Goal: Information Seeking & Learning: Learn about a topic

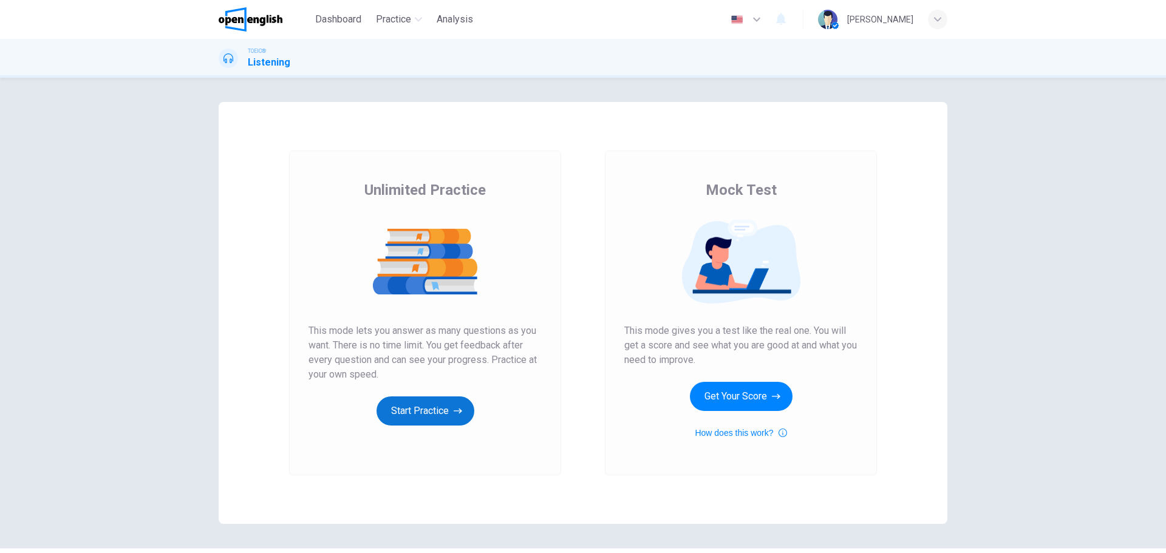
click at [426, 412] on button "Start Practice" at bounding box center [426, 411] width 98 height 29
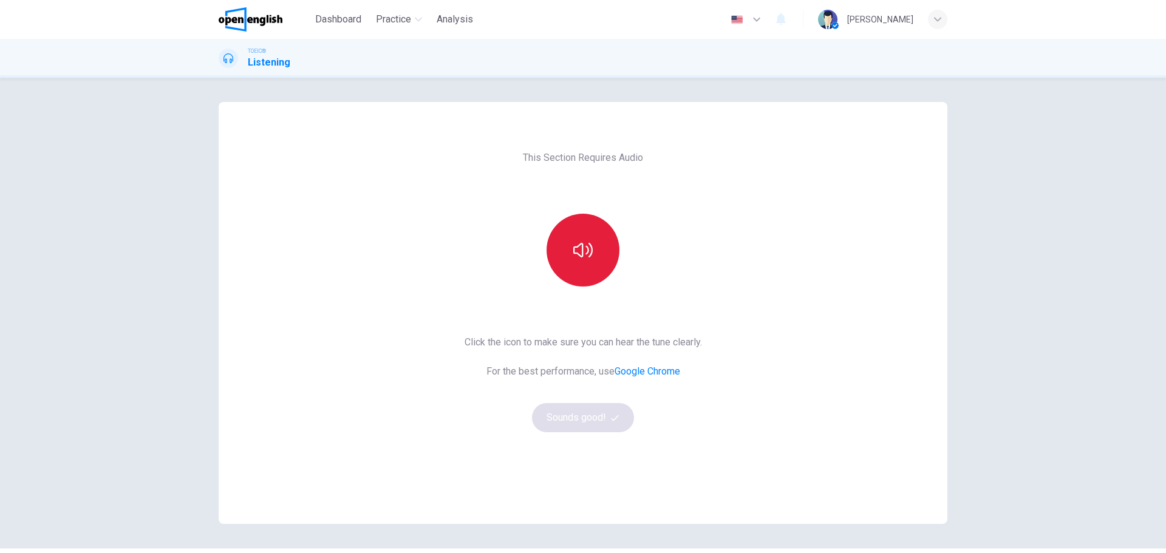
click at [568, 244] on button "button" at bounding box center [583, 250] width 73 height 73
click at [573, 415] on button "Sounds good!" at bounding box center [583, 417] width 102 height 29
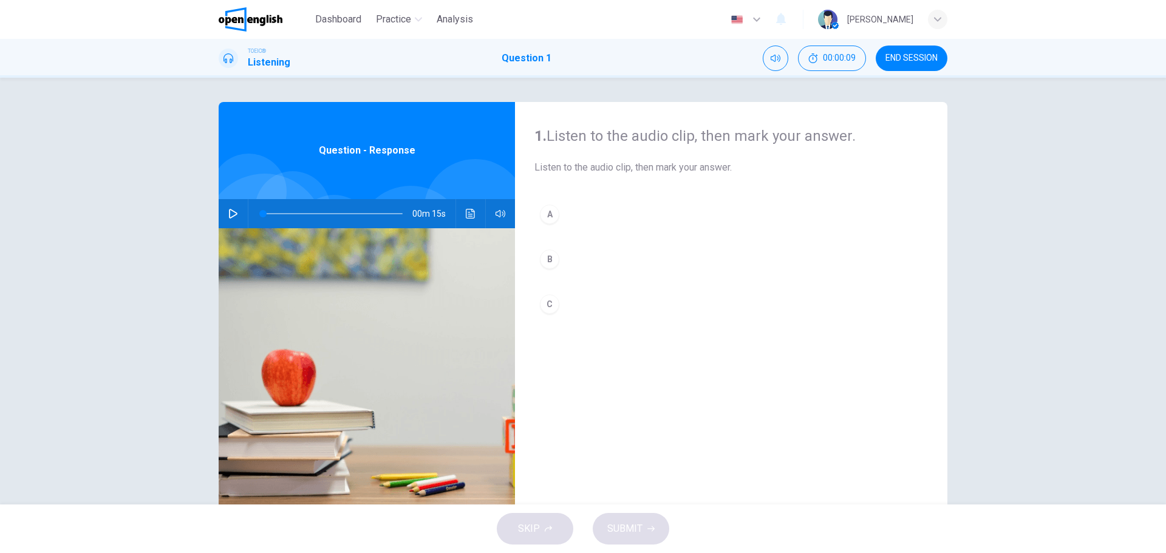
click at [224, 212] on button "button" at bounding box center [232, 213] width 19 height 29
click at [228, 214] on icon "button" at bounding box center [233, 214] width 10 height 10
click at [499, 214] on icon "button" at bounding box center [501, 214] width 10 height 10
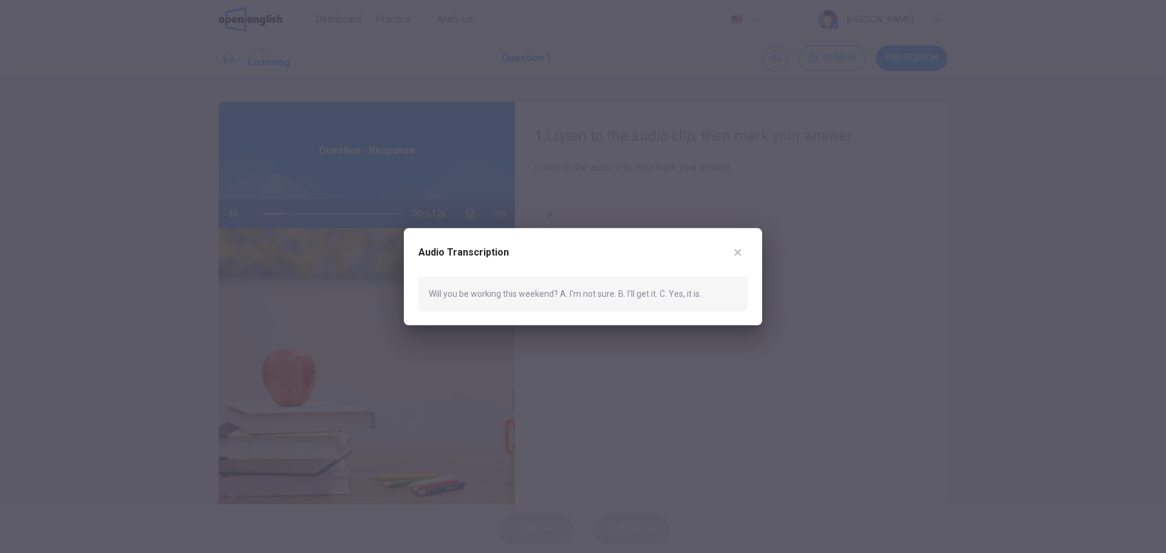
click at [734, 253] on icon "button" at bounding box center [738, 252] width 10 height 10
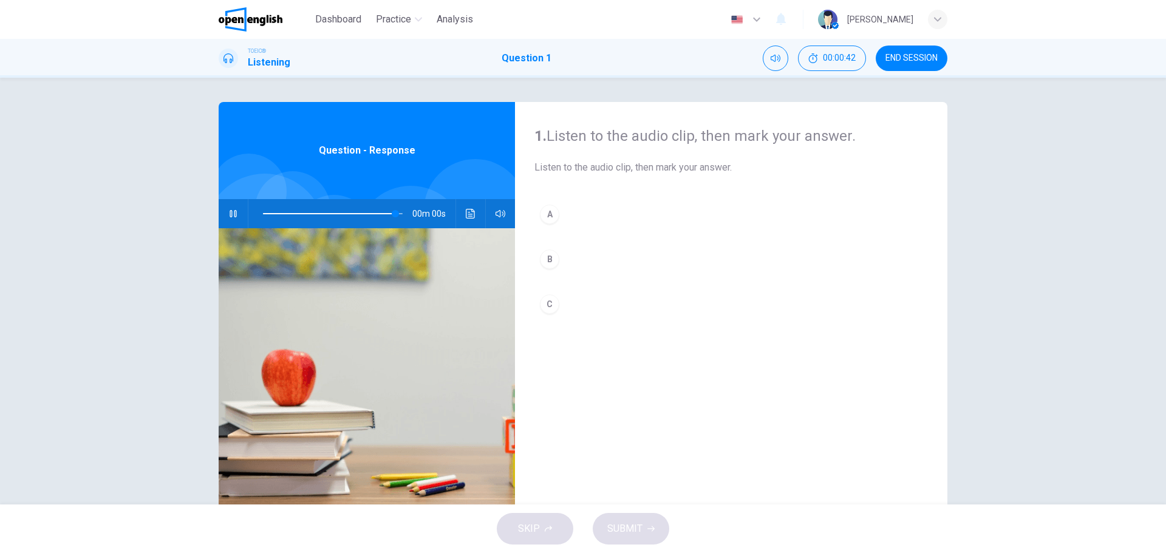
click at [547, 309] on div "C" at bounding box center [549, 304] width 19 height 19
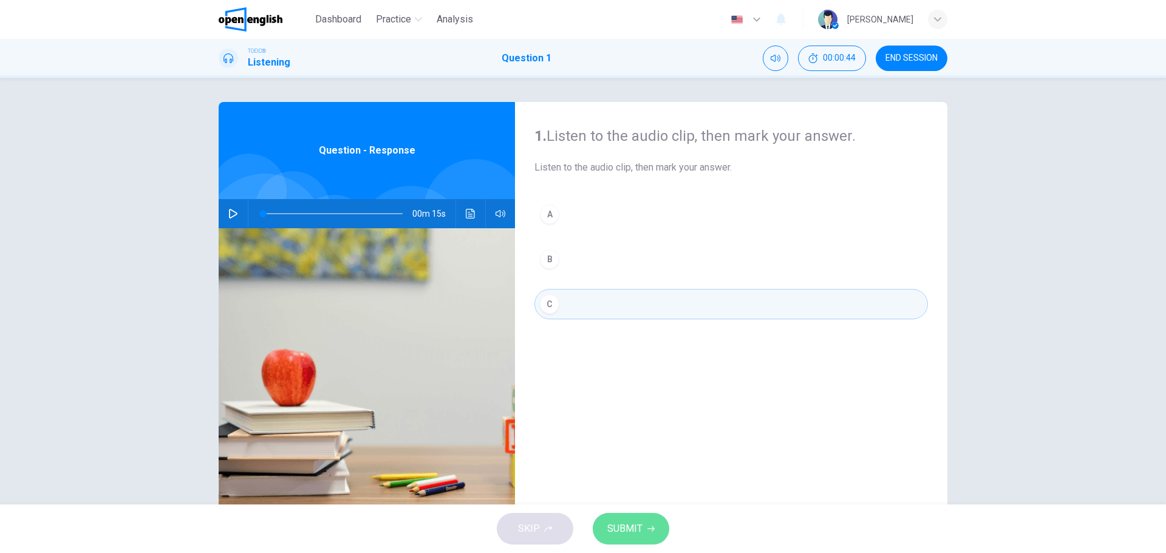
click at [628, 519] on button "SUBMIT" at bounding box center [631, 529] width 77 height 32
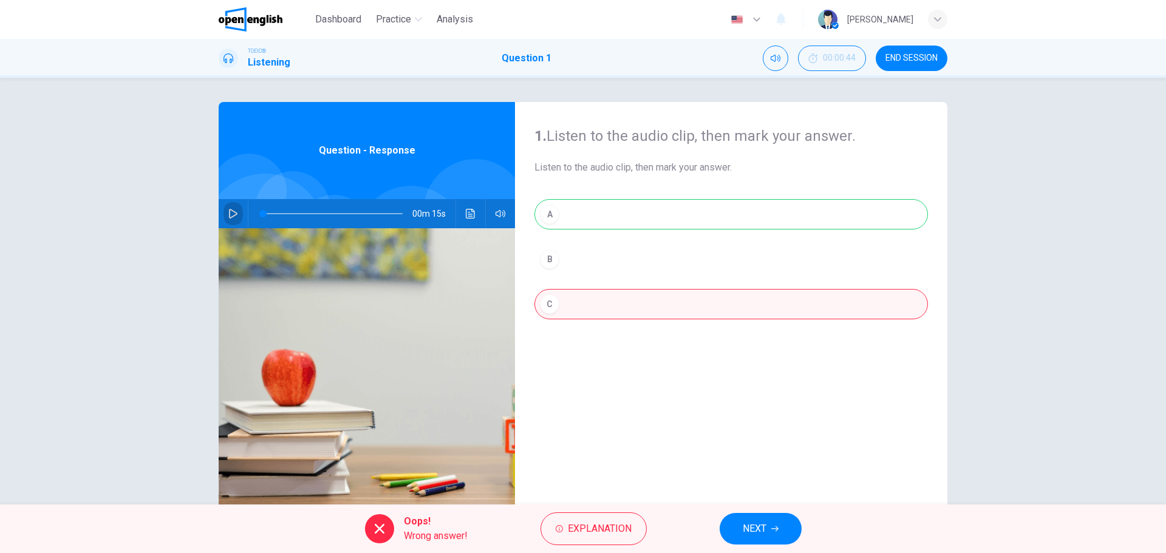
click at [228, 211] on icon "button" at bounding box center [233, 214] width 10 height 10
drag, startPoint x: 279, startPoint y: 216, endPoint x: 256, endPoint y: 214, distance: 23.1
click at [259, 214] on span at bounding box center [262, 213] width 7 height 7
click at [547, 216] on div "A B C" at bounding box center [731, 271] width 394 height 145
click at [547, 215] on div "A B C" at bounding box center [731, 271] width 394 height 145
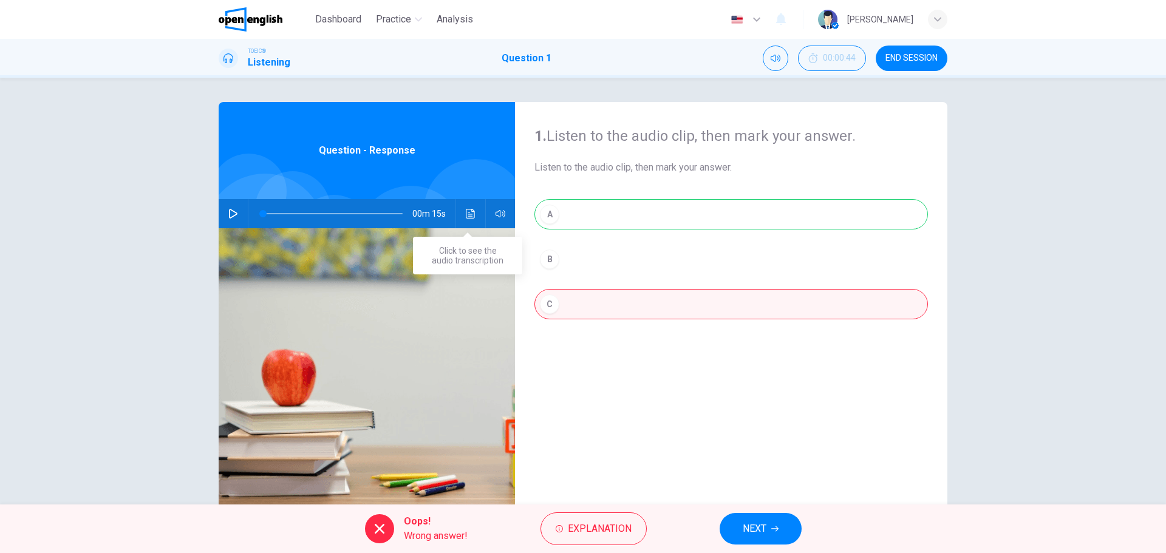
click at [468, 215] on icon "Click to see the audio transcription" at bounding box center [471, 214] width 10 height 10
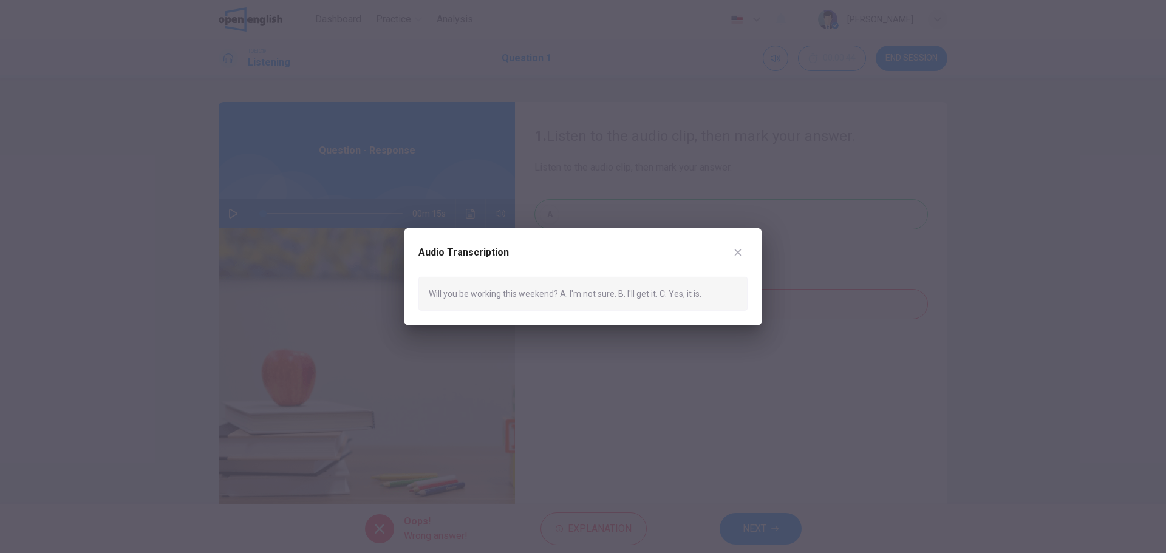
click at [738, 253] on icon "button" at bounding box center [738, 252] width 10 height 10
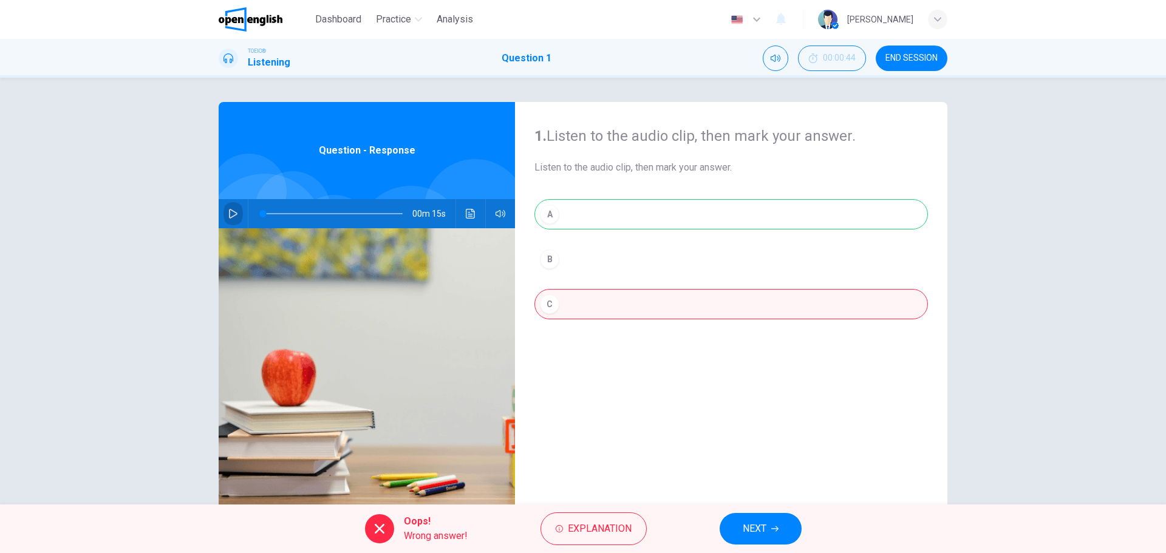
click at [230, 211] on icon "button" at bounding box center [233, 214] width 9 height 10
type input "*"
click at [757, 520] on span "NEXT" at bounding box center [755, 528] width 24 height 17
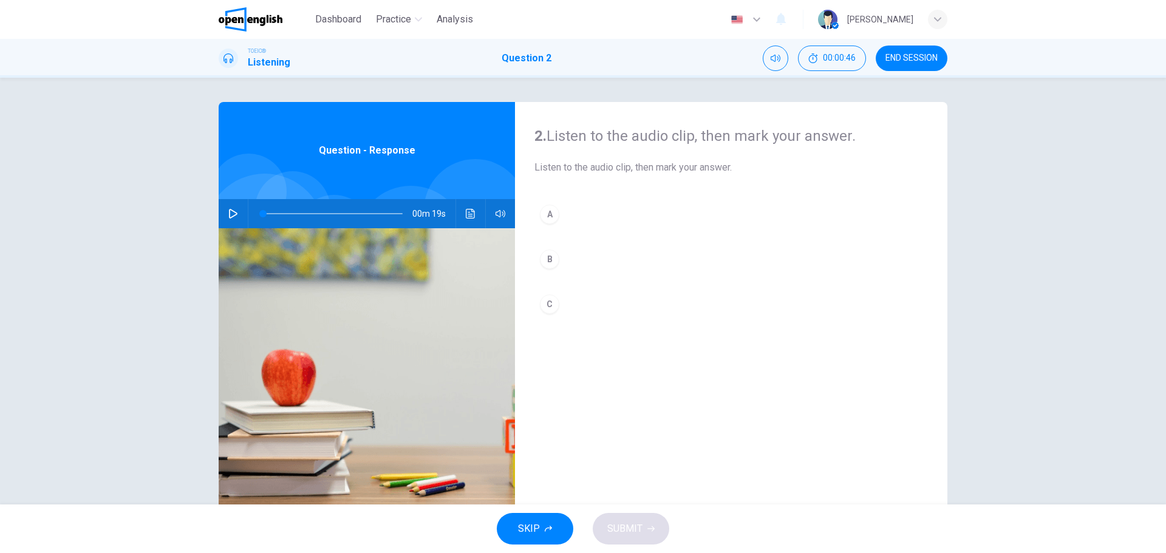
click at [234, 210] on icon "button" at bounding box center [233, 214] width 10 height 10
click at [231, 214] on icon "button" at bounding box center [233, 214] width 10 height 10
drag, startPoint x: 544, startPoint y: 210, endPoint x: 548, endPoint y: 220, distance: 10.9
click at [544, 210] on div "A" at bounding box center [549, 214] width 19 height 19
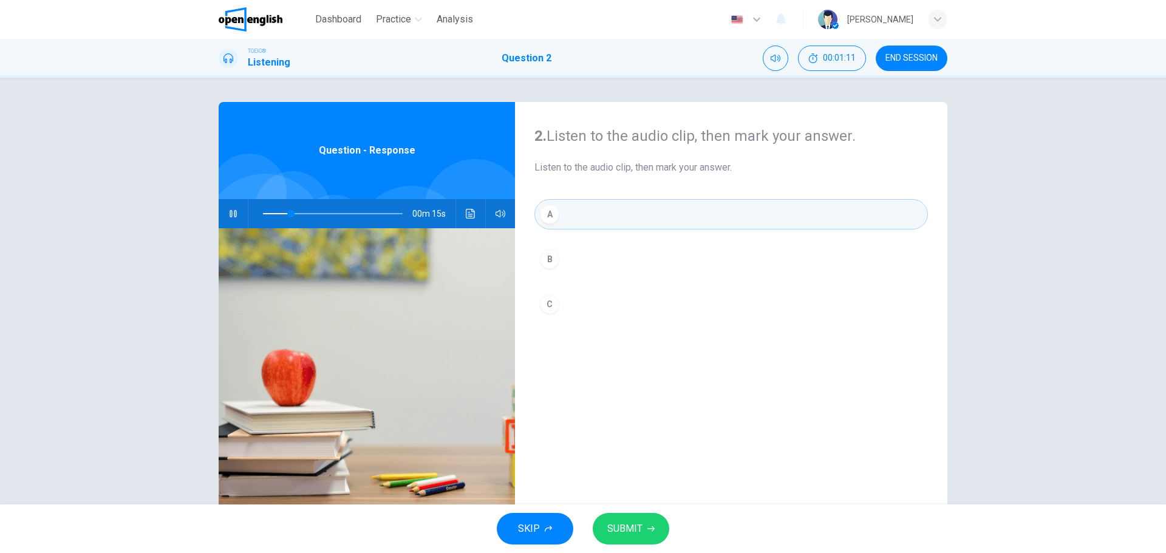
click at [623, 513] on div "SKIP SUBMIT" at bounding box center [583, 529] width 1166 height 49
click at [629, 527] on span "SUBMIT" at bounding box center [624, 528] width 35 height 17
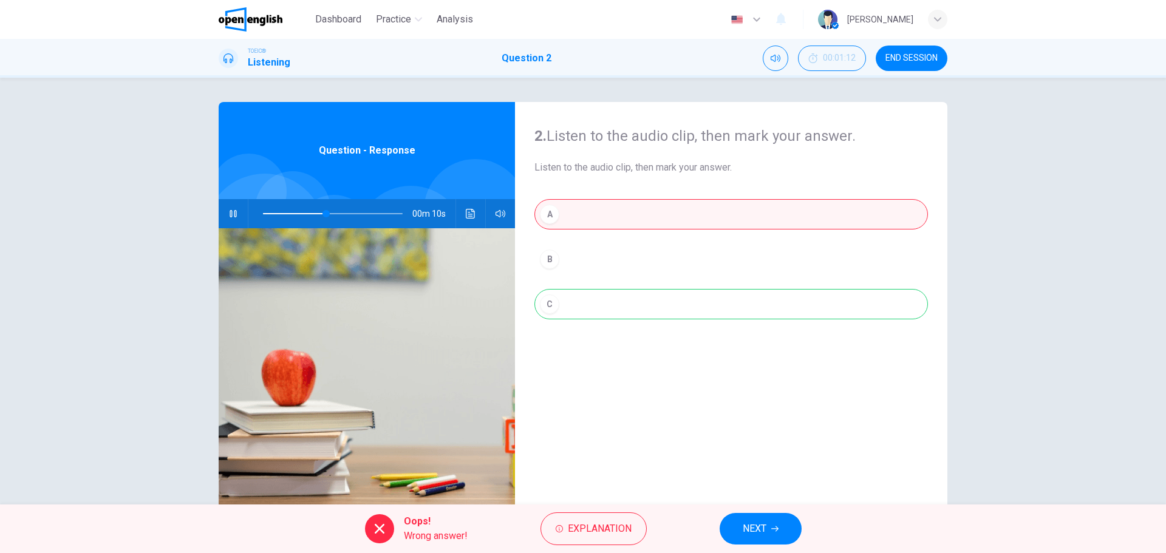
click at [467, 210] on icon "Click to see the audio transcription" at bounding box center [470, 214] width 9 height 10
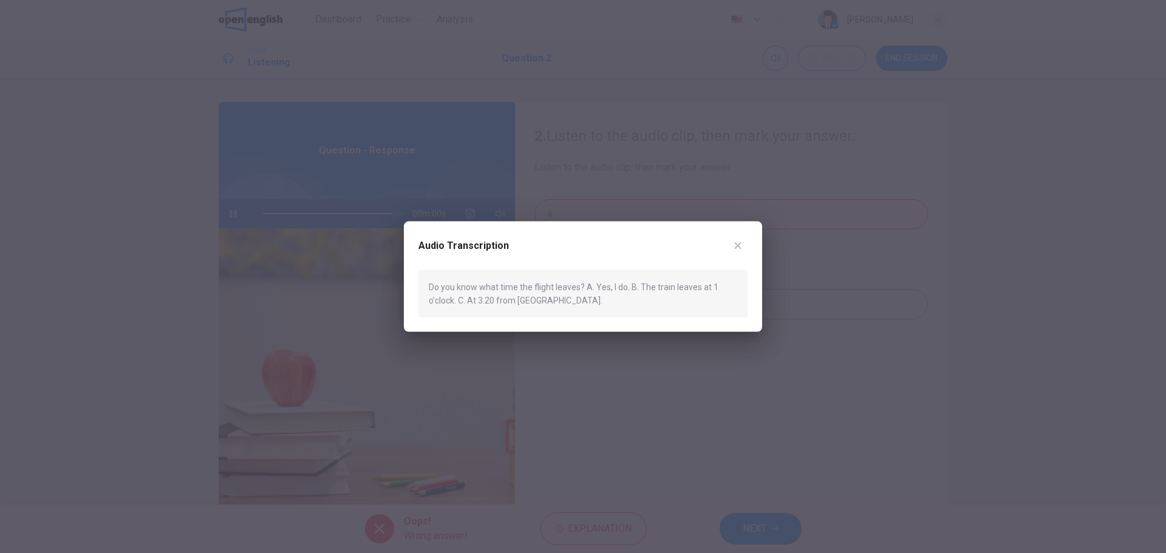
type input "*"
click at [735, 246] on icon "button" at bounding box center [738, 245] width 10 height 10
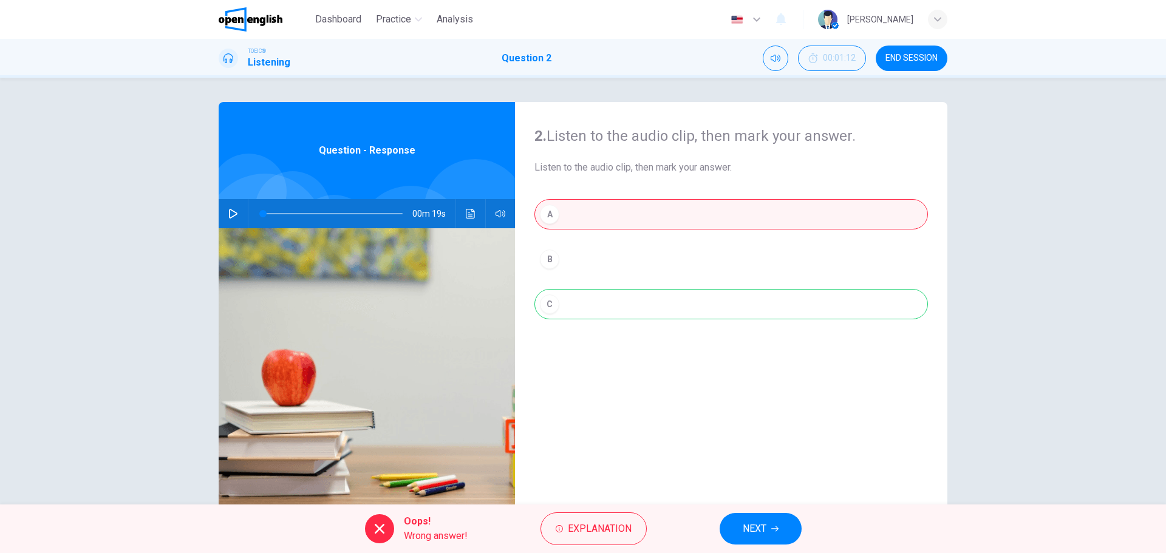
drag, startPoint x: 762, startPoint y: 527, endPoint x: 734, endPoint y: 513, distance: 31.0
click at [762, 527] on span "NEXT" at bounding box center [755, 528] width 24 height 17
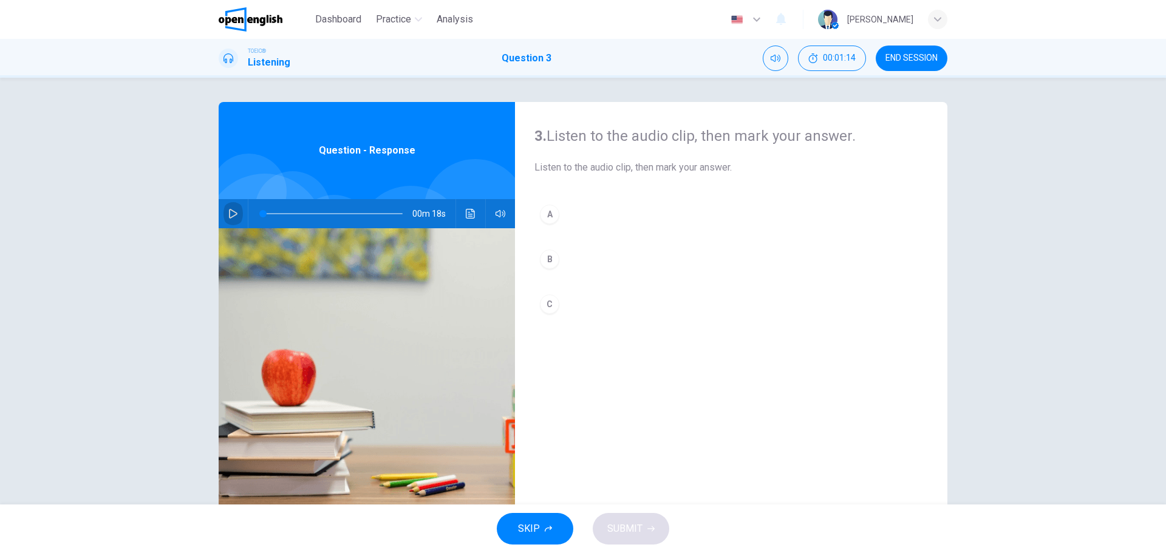
click at [228, 213] on icon "button" at bounding box center [233, 214] width 10 height 10
drag, startPoint x: 281, startPoint y: 216, endPoint x: 259, endPoint y: 215, distance: 22.5
click at [259, 215] on span at bounding box center [262, 213] width 7 height 7
click at [546, 262] on div "B" at bounding box center [549, 259] width 19 height 19
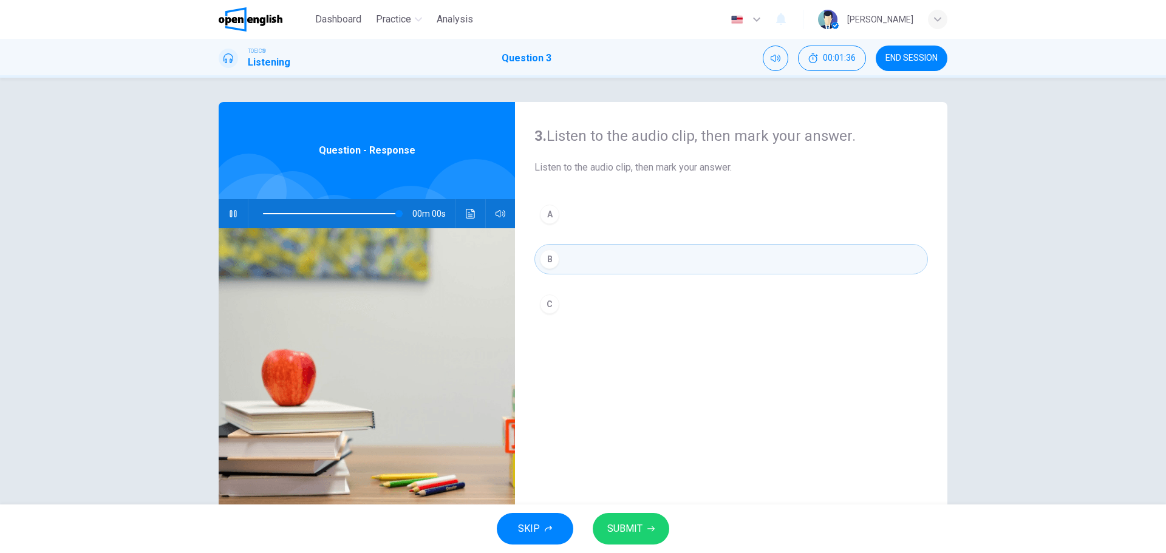
click at [632, 519] on button "SUBMIT" at bounding box center [631, 529] width 77 height 32
type input "*"
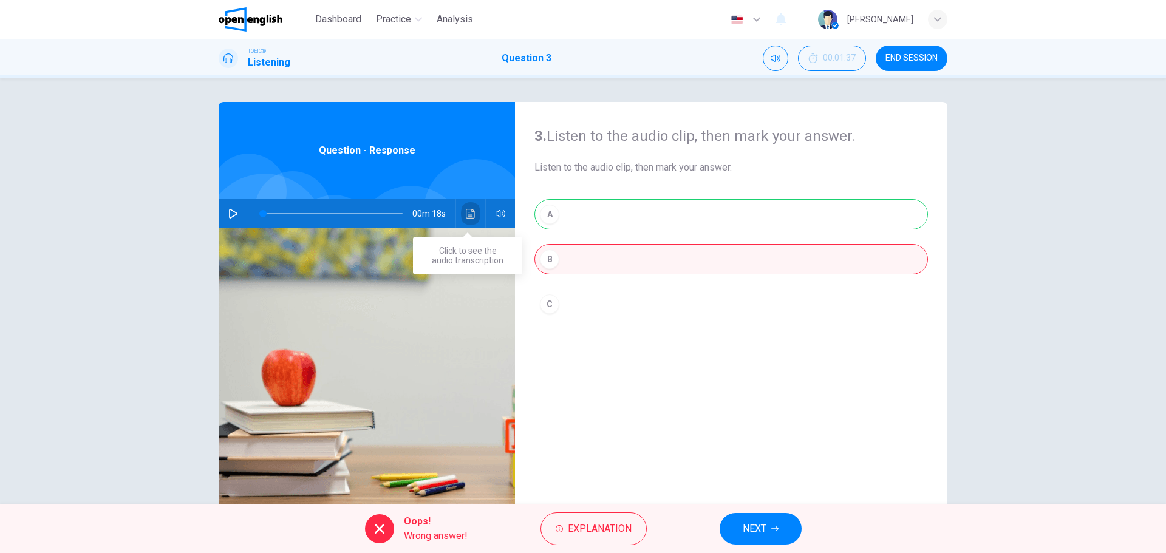
click at [466, 214] on icon "Click to see the audio transcription" at bounding box center [471, 214] width 10 height 10
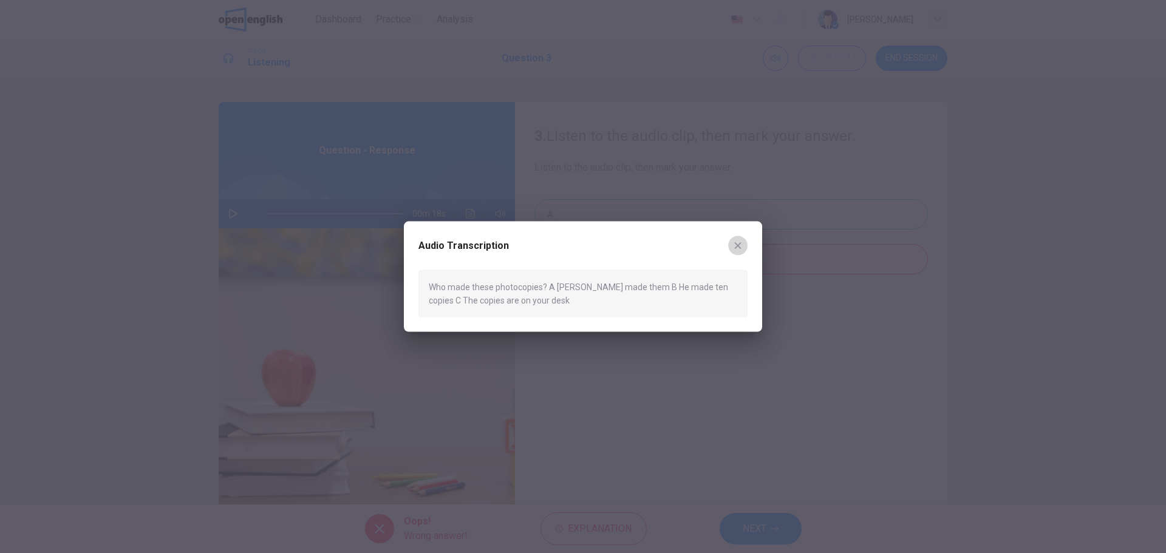
click at [740, 247] on icon "button" at bounding box center [738, 245] width 10 height 10
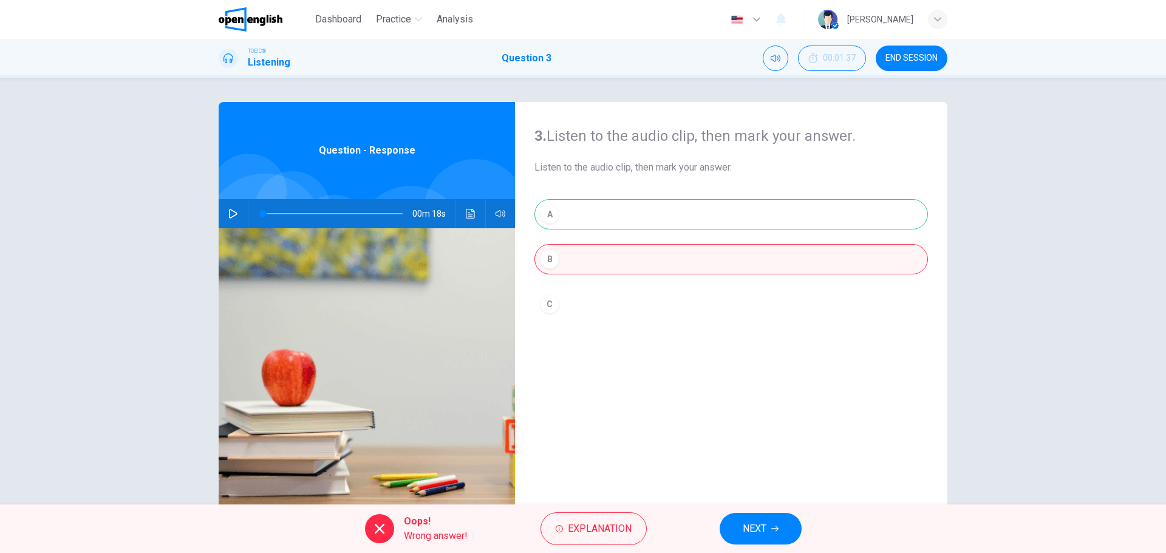
click at [767, 521] on button "NEXT" at bounding box center [761, 529] width 82 height 32
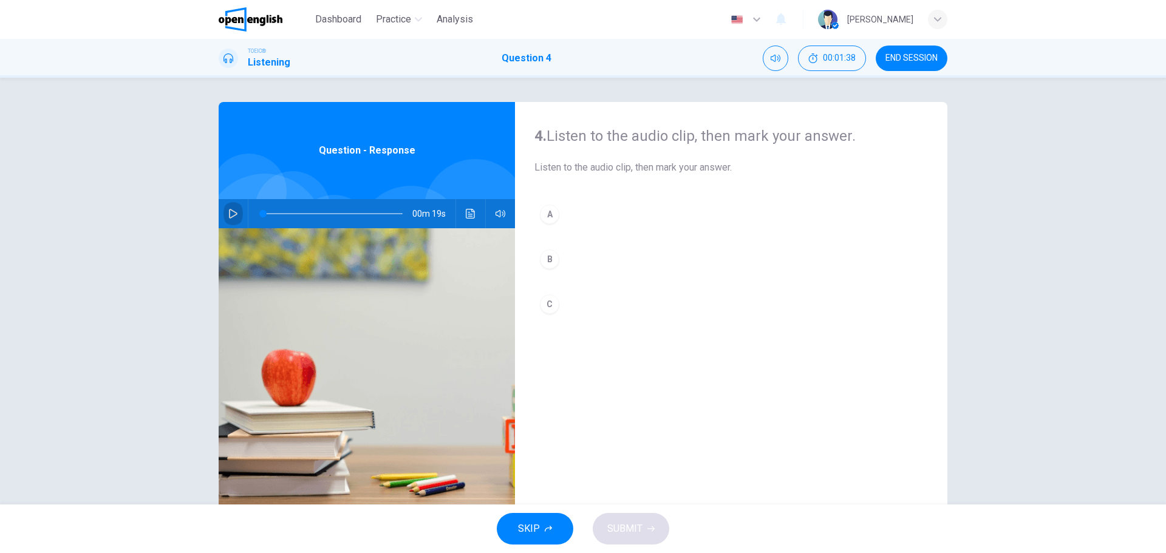
click at [230, 212] on icon "button" at bounding box center [233, 214] width 10 height 10
click at [223, 206] on button "button" at bounding box center [232, 213] width 19 height 29
click at [547, 216] on div "A" at bounding box center [549, 214] width 19 height 19
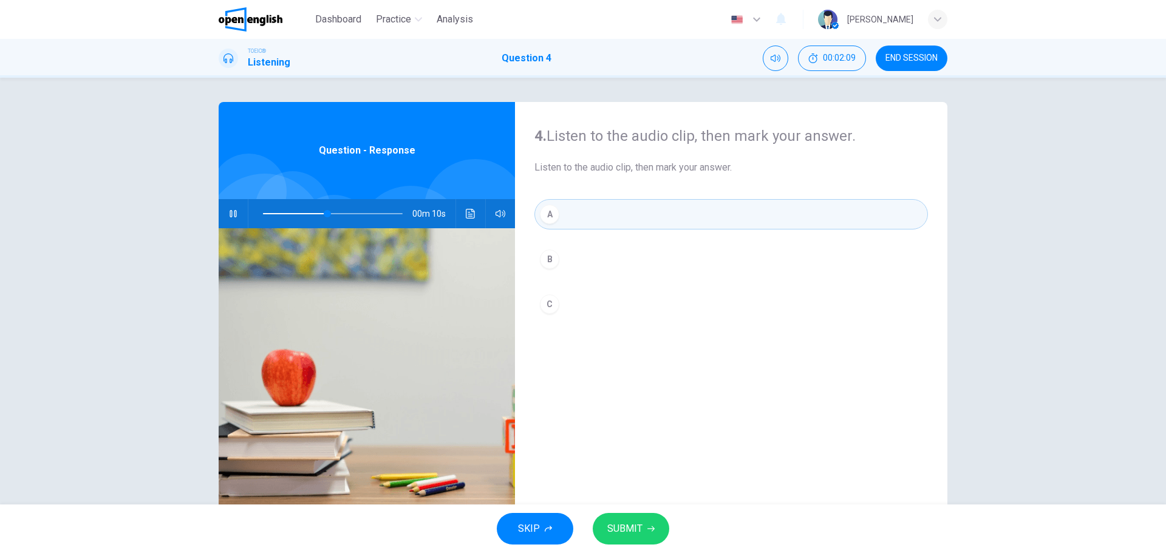
click at [645, 527] on button "SUBMIT" at bounding box center [631, 529] width 77 height 32
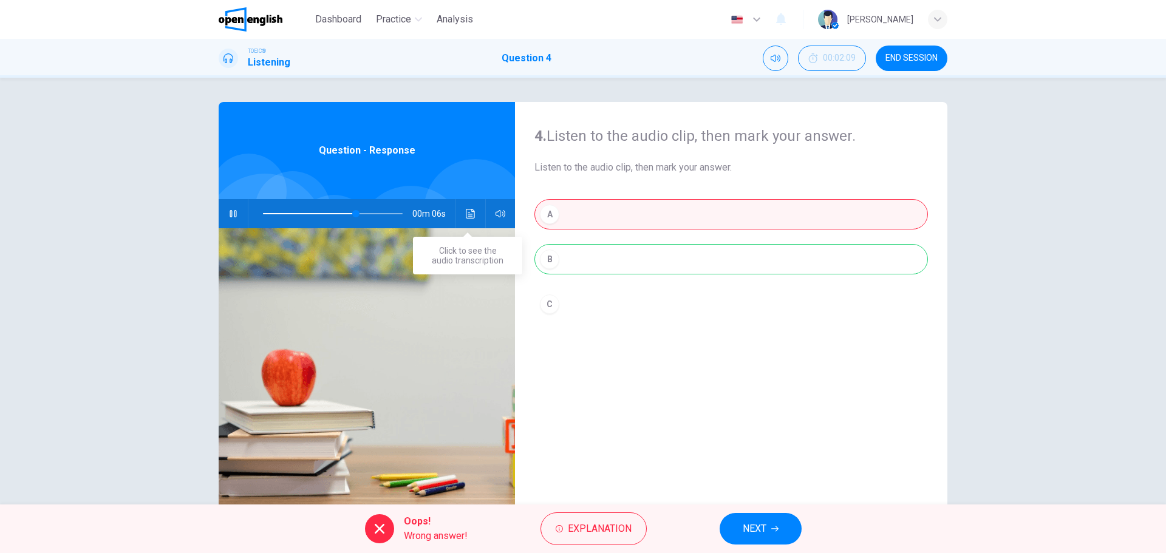
click at [461, 215] on button "Click to see the audio transcription" at bounding box center [470, 213] width 19 height 29
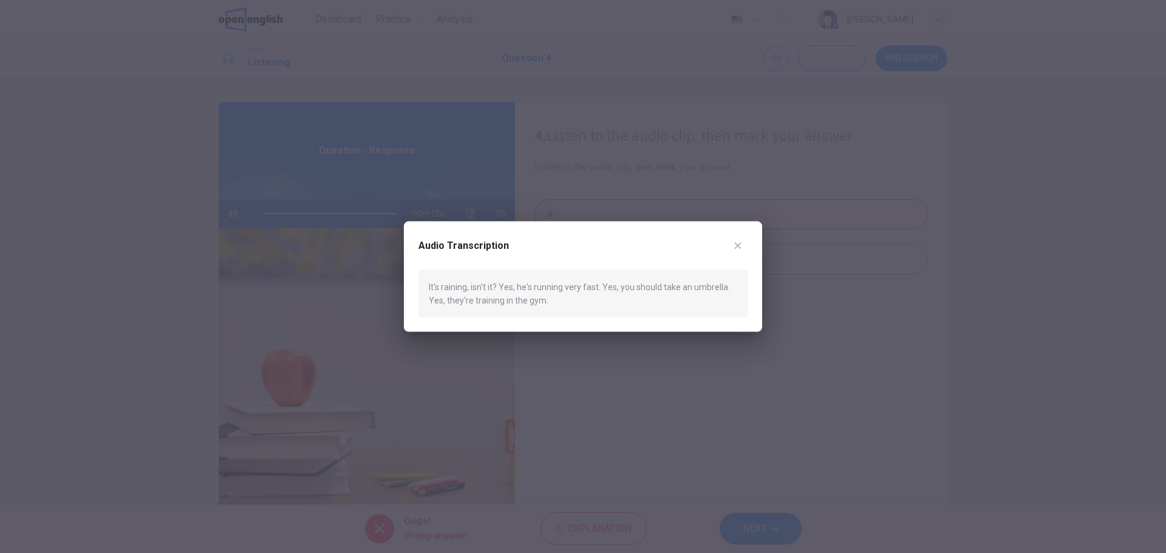
type input "*"
click at [745, 247] on button "button" at bounding box center [737, 245] width 19 height 19
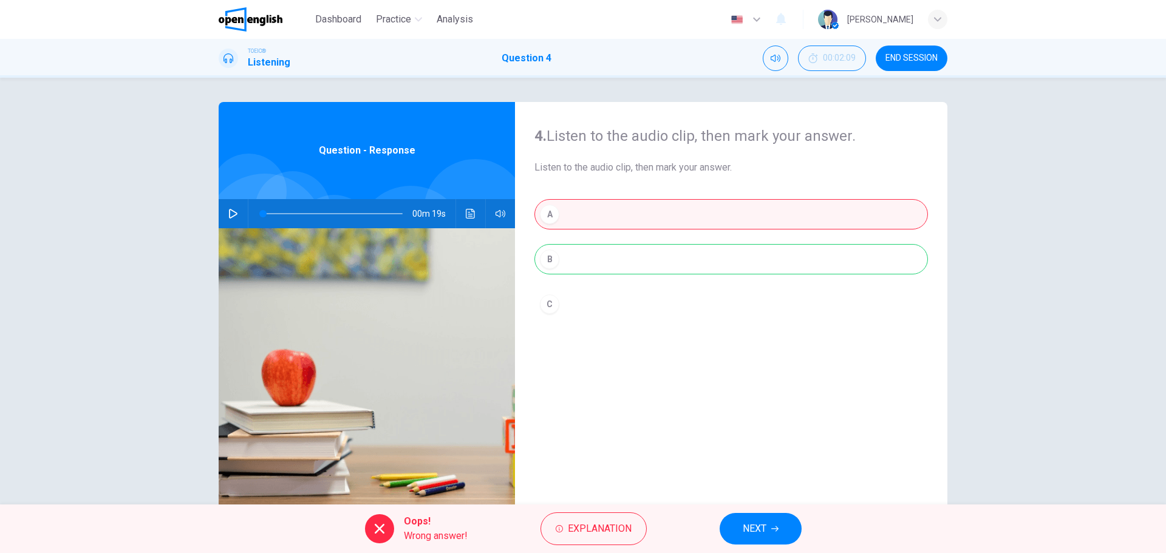
click at [766, 527] on span "NEXT" at bounding box center [755, 528] width 24 height 17
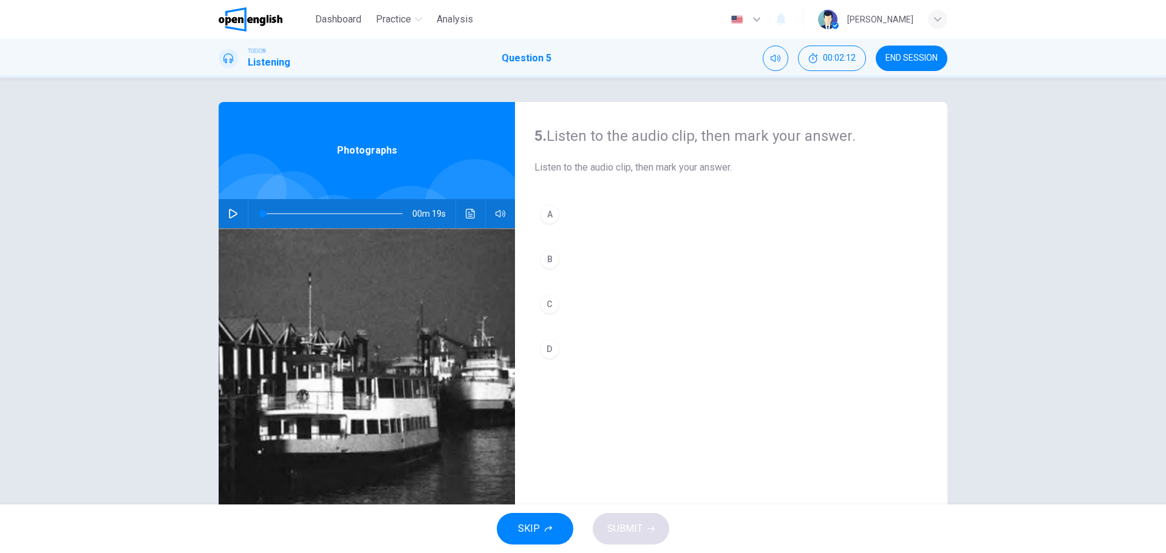
click at [223, 214] on button "button" at bounding box center [232, 213] width 19 height 29
type input "*"
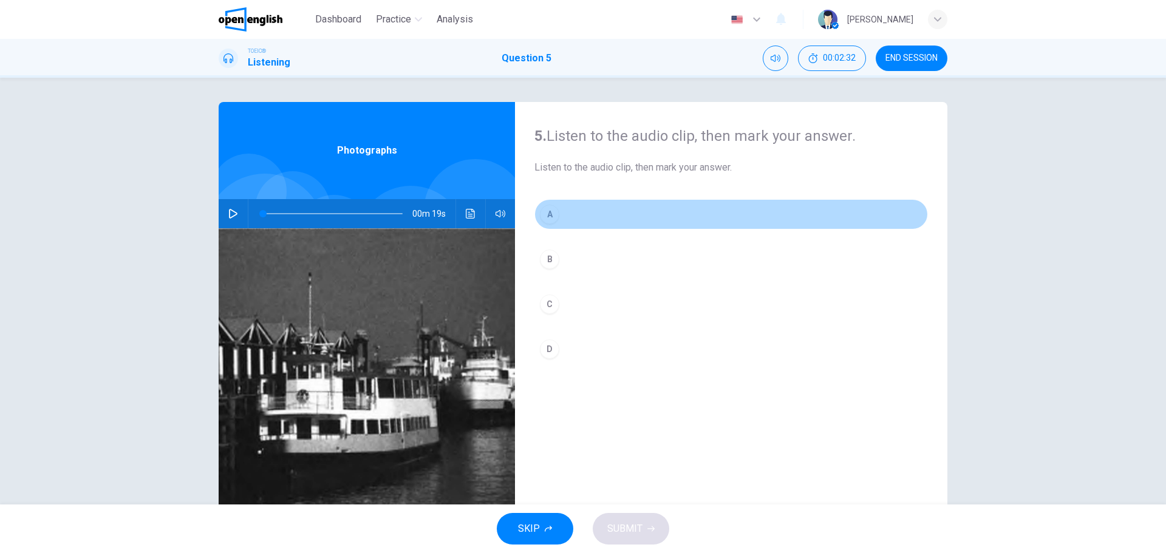
click at [548, 213] on div "A" at bounding box center [549, 214] width 19 height 19
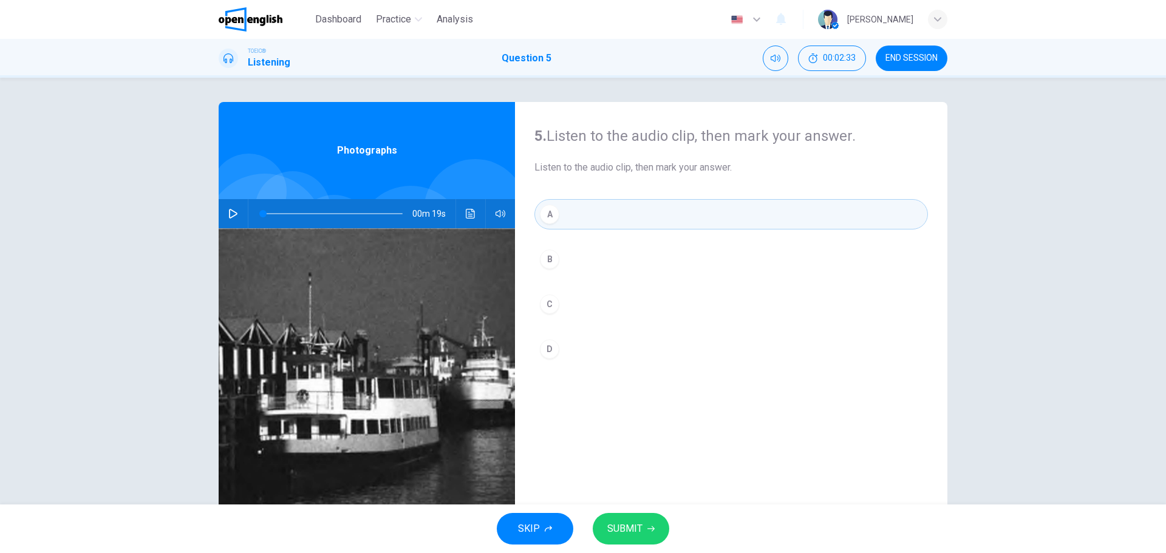
click at [624, 527] on span "SUBMIT" at bounding box center [624, 528] width 35 height 17
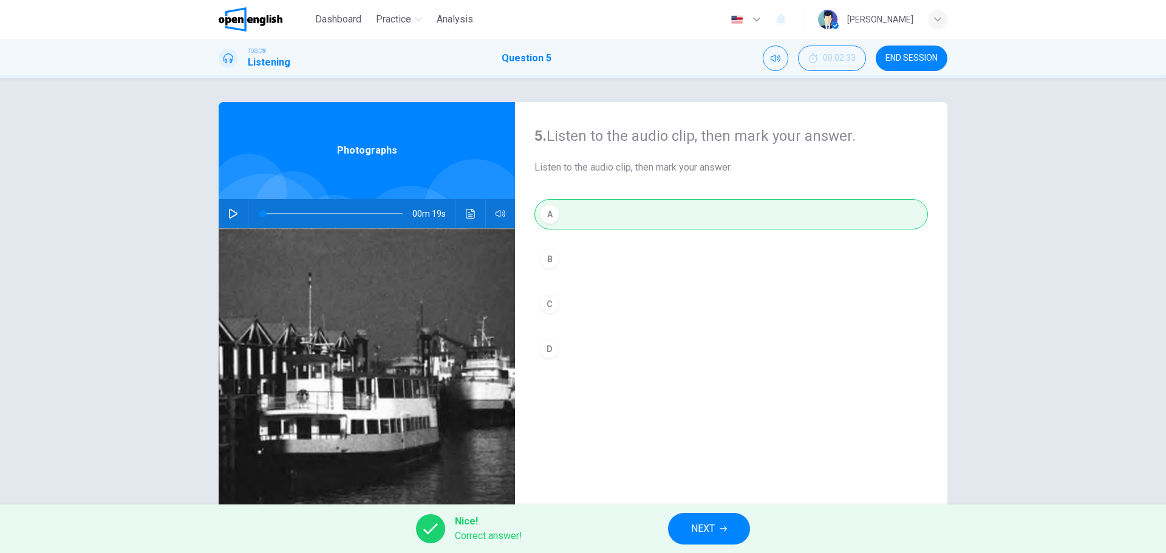
click at [704, 531] on span "NEXT" at bounding box center [703, 528] width 24 height 17
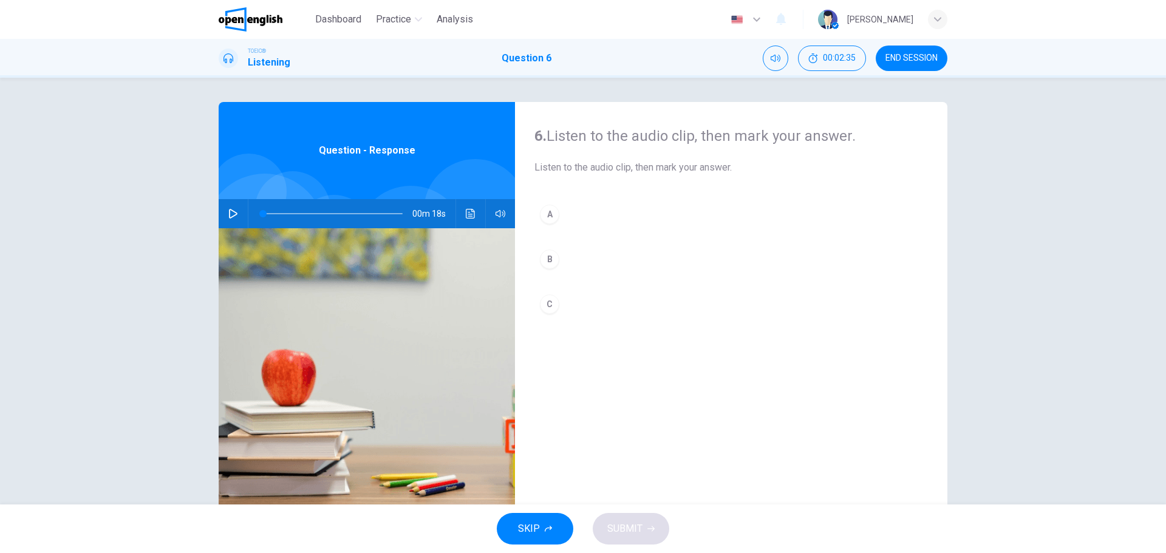
click at [228, 215] on icon "button" at bounding box center [233, 214] width 10 height 10
drag, startPoint x: 297, startPoint y: 213, endPoint x: 253, endPoint y: 213, distance: 44.3
click at [261, 213] on span at bounding box center [264, 213] width 7 height 7
click at [231, 214] on icon "button" at bounding box center [233, 214] width 10 height 10
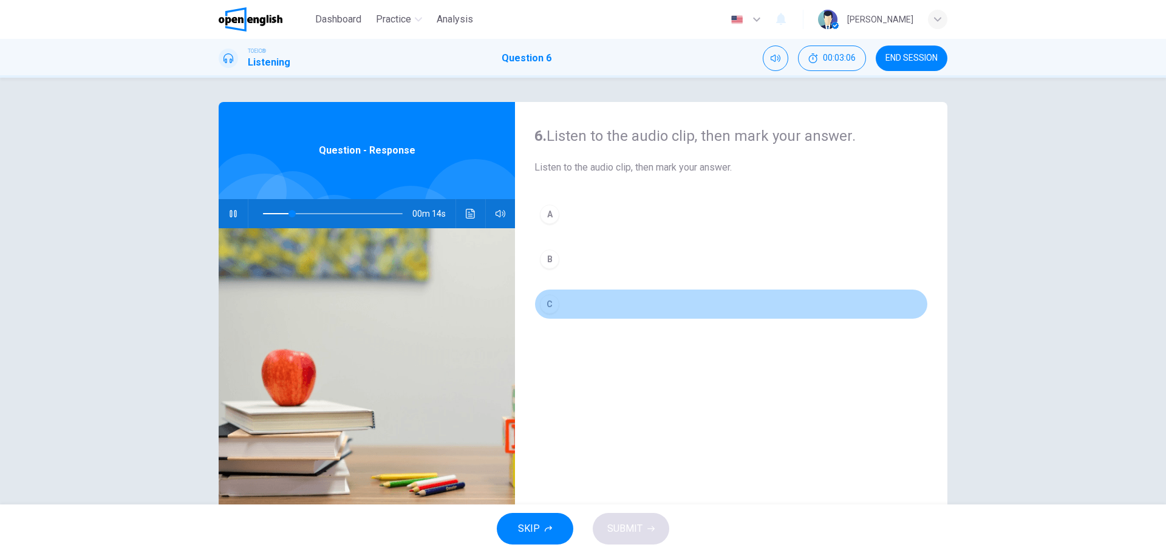
click at [547, 309] on div "C" at bounding box center [549, 304] width 19 height 19
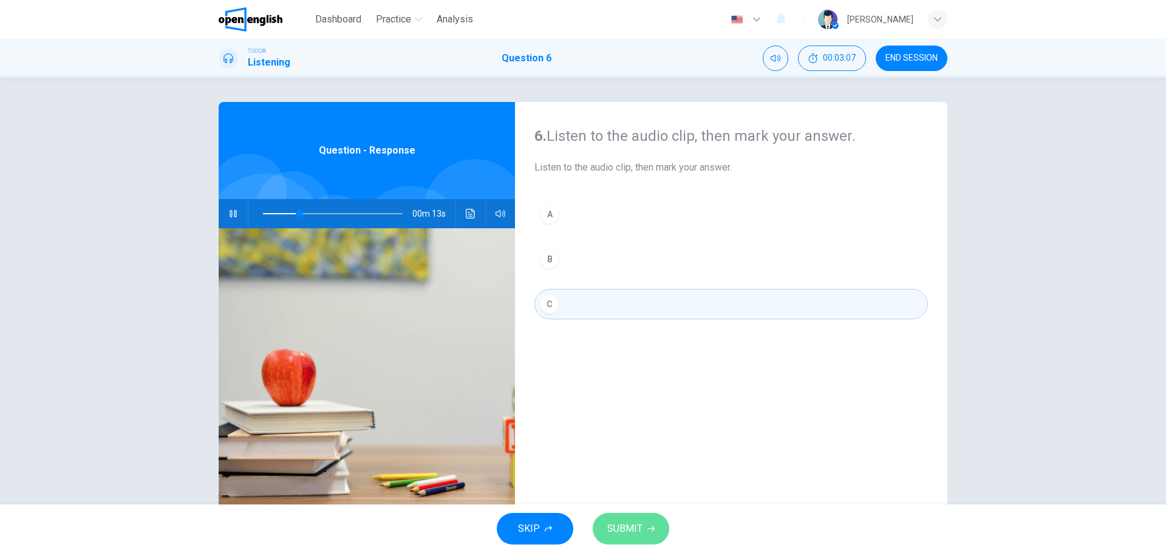
click at [629, 519] on button "SUBMIT" at bounding box center [631, 529] width 77 height 32
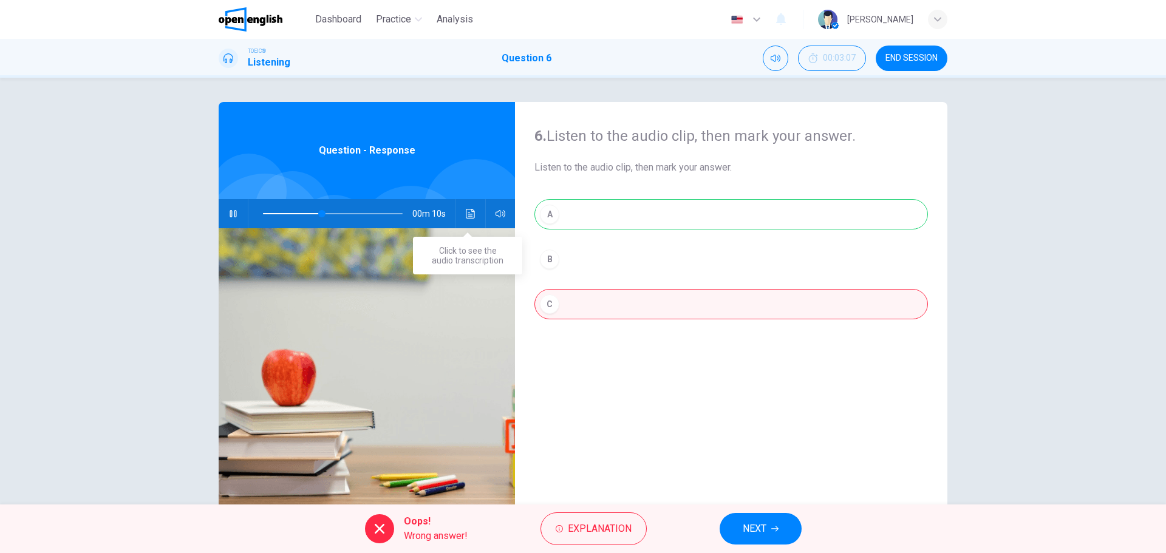
click at [466, 211] on icon "Click to see the audio transcription" at bounding box center [471, 214] width 10 height 10
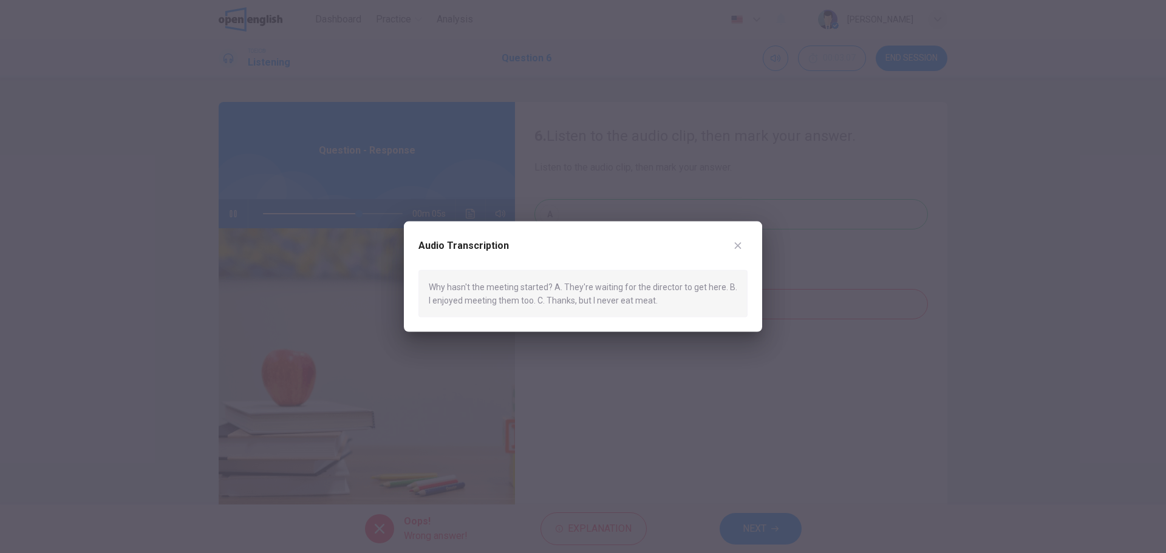
click at [734, 247] on icon "button" at bounding box center [738, 245] width 10 height 10
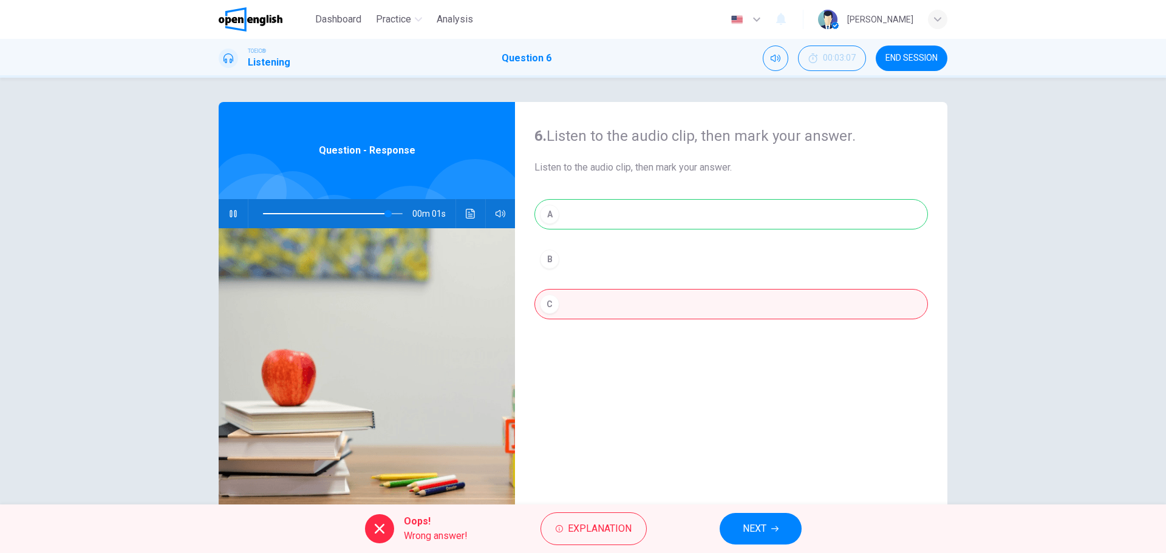
type input "**"
click at [912, 54] on span "END SESSION" at bounding box center [911, 58] width 52 height 10
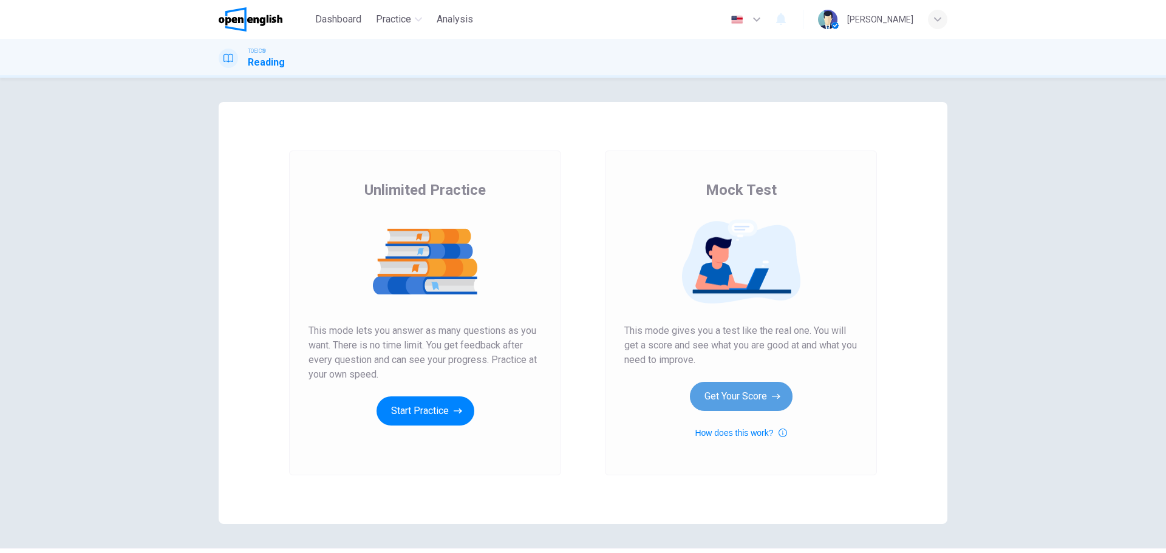
click at [745, 392] on button "Get Your Score" at bounding box center [741, 396] width 103 height 29
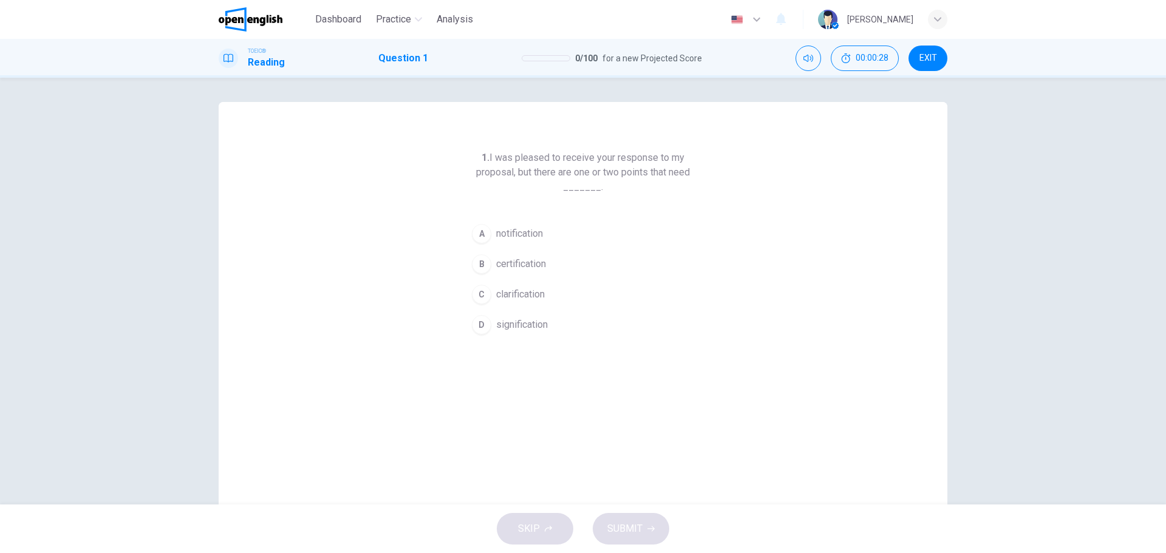
click at [482, 296] on div "C" at bounding box center [481, 294] width 19 height 19
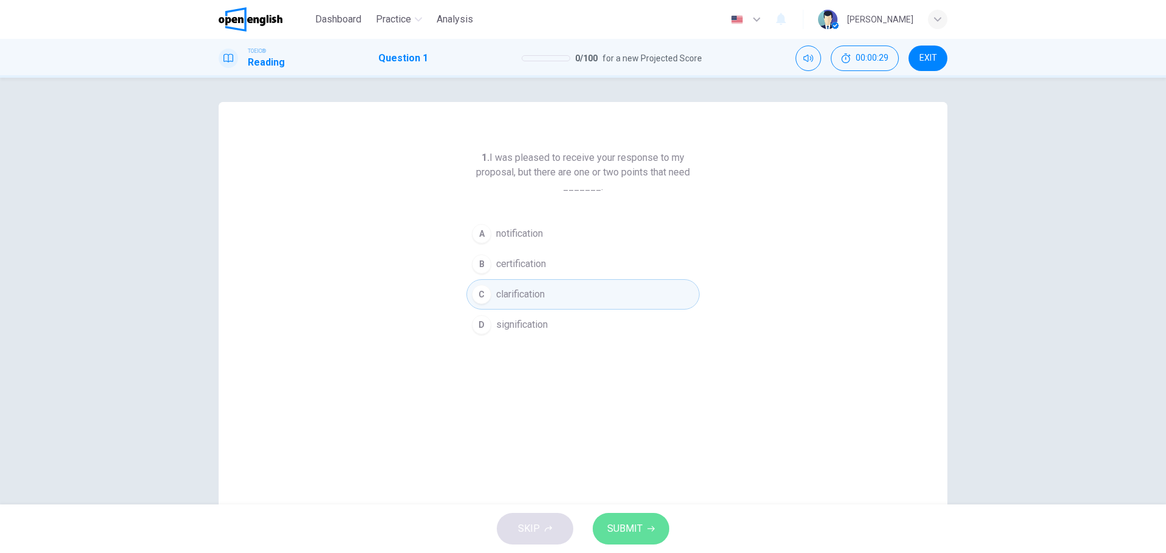
click at [626, 518] on button "SUBMIT" at bounding box center [631, 529] width 77 height 32
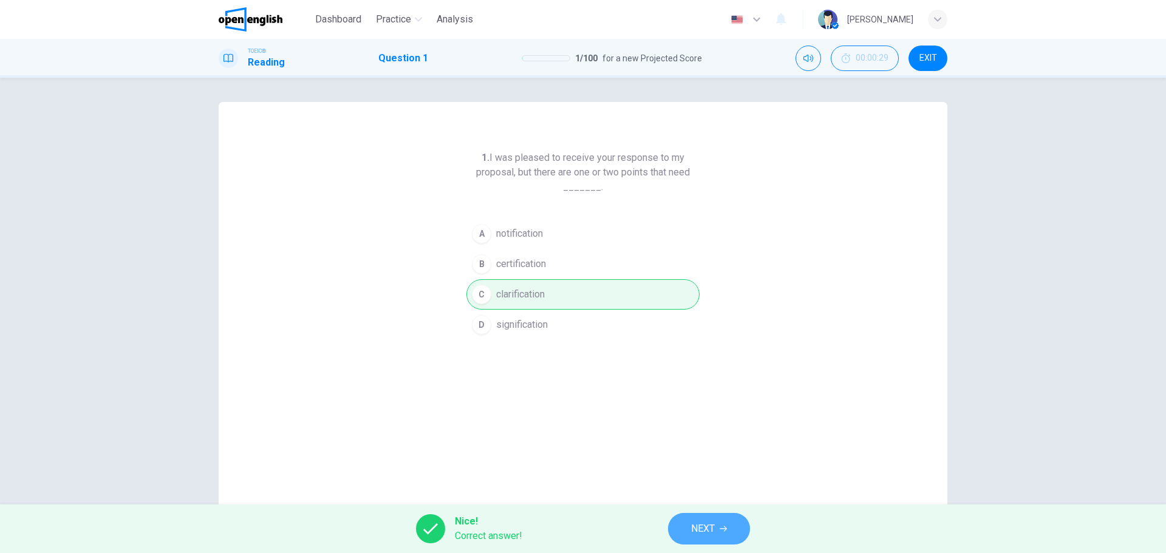
click at [706, 528] on span "NEXT" at bounding box center [703, 528] width 24 height 17
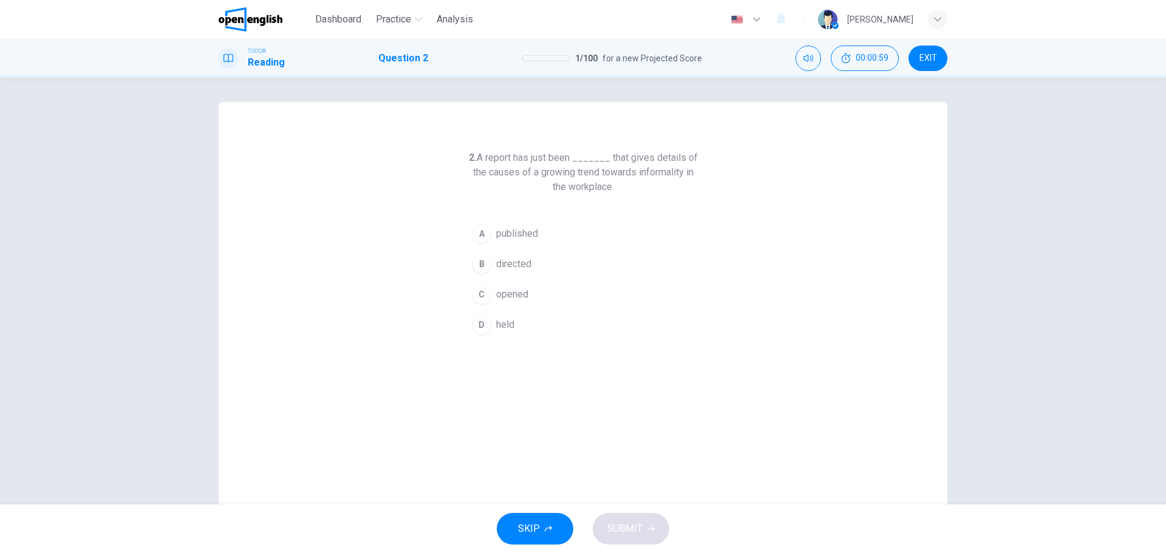
click at [476, 233] on div "A" at bounding box center [481, 233] width 19 height 19
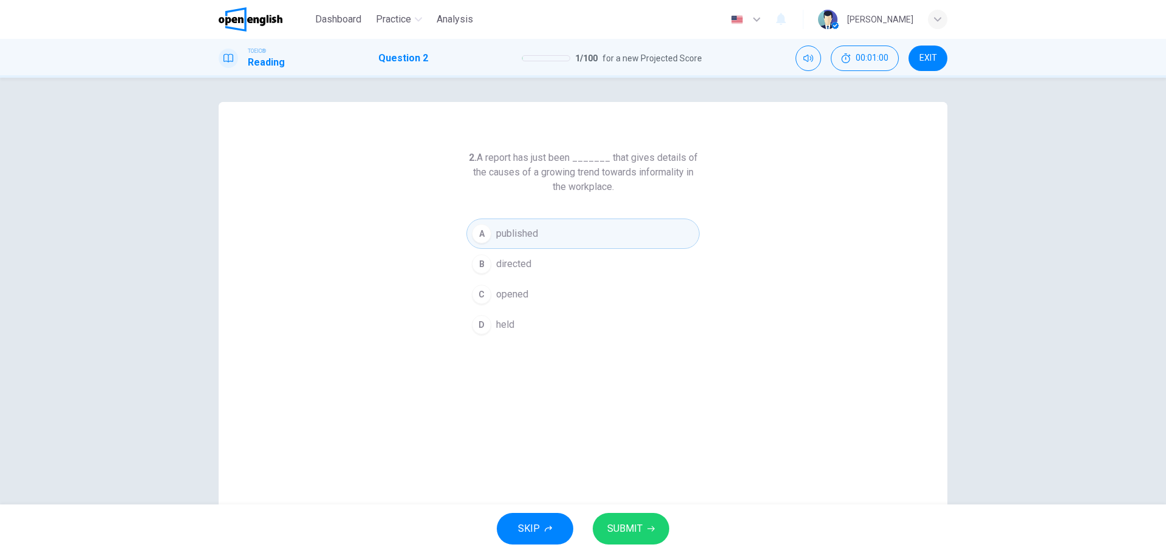
click at [623, 523] on span "SUBMIT" at bounding box center [624, 528] width 35 height 17
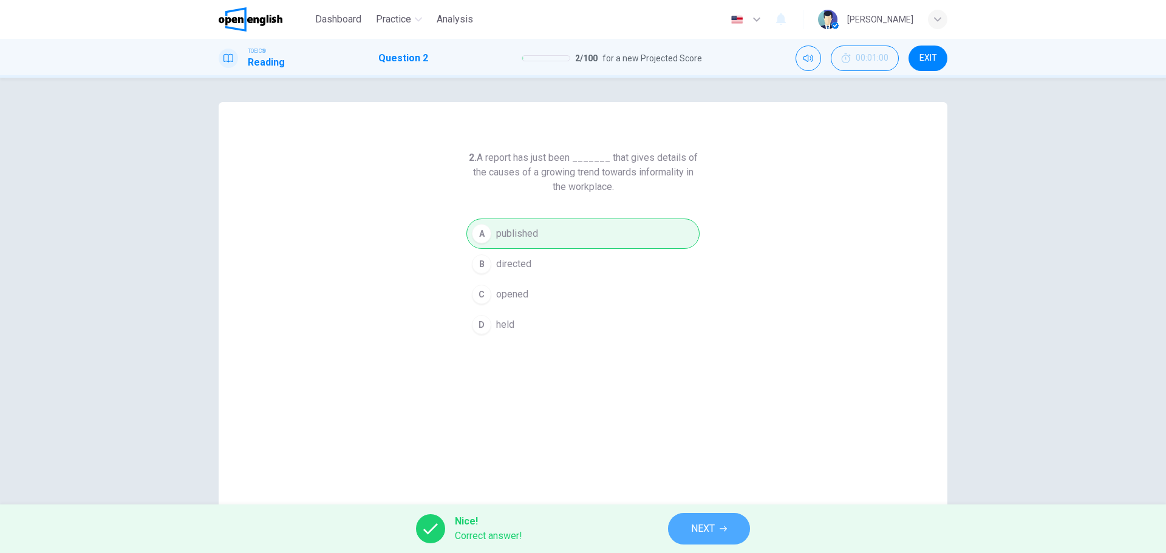
click at [710, 535] on span "NEXT" at bounding box center [703, 528] width 24 height 17
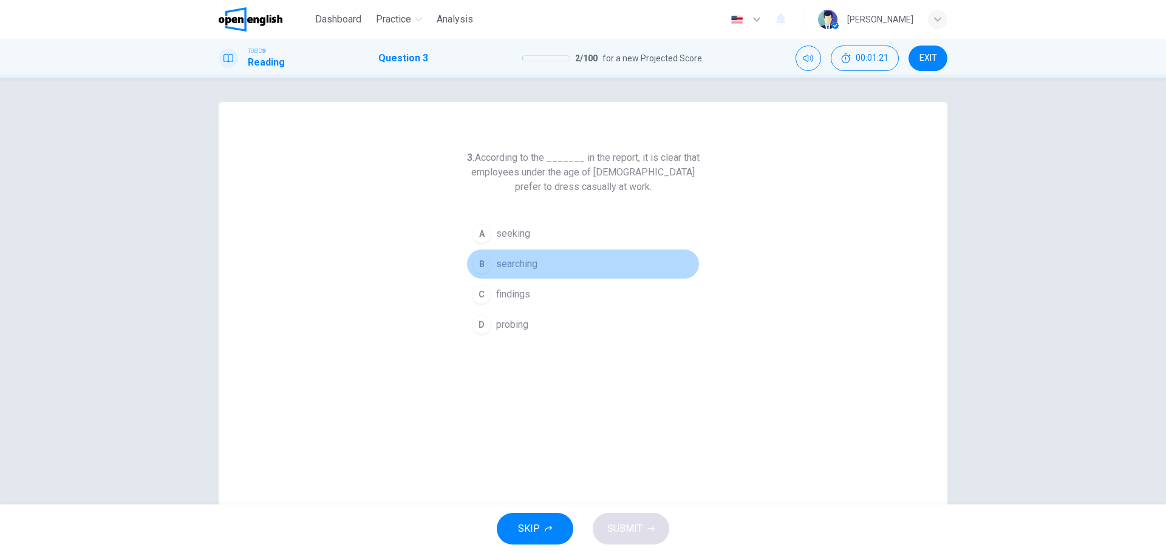
click at [479, 267] on div "B" at bounding box center [481, 263] width 19 height 19
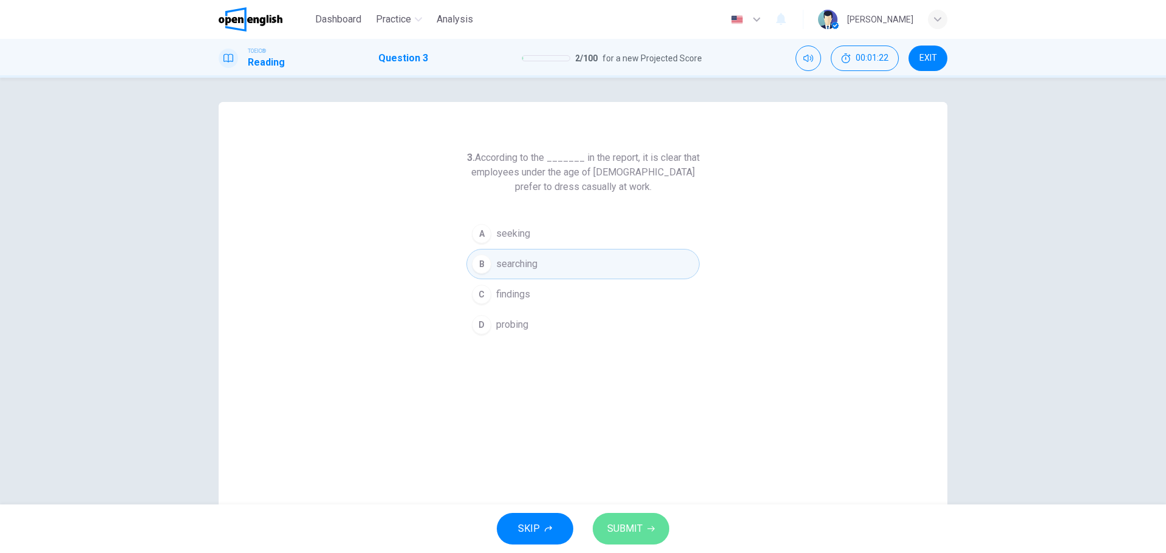
click at [624, 520] on span "SUBMIT" at bounding box center [624, 528] width 35 height 17
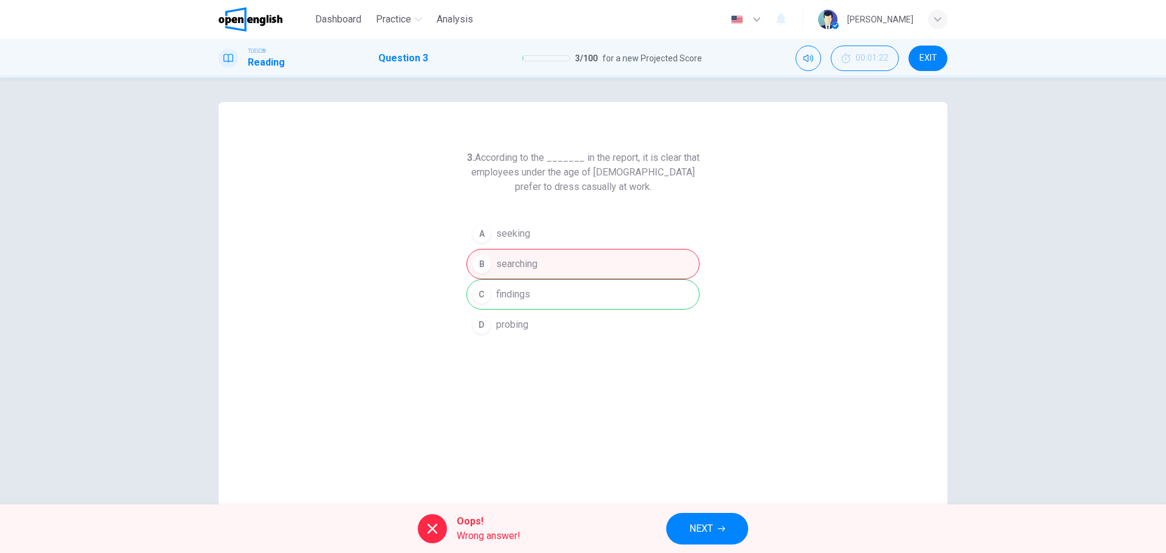
click at [520, 301] on div "A seeking B searching C findings D probing" at bounding box center [582, 279] width 233 height 121
click at [714, 527] on button "NEXT" at bounding box center [707, 529] width 82 height 32
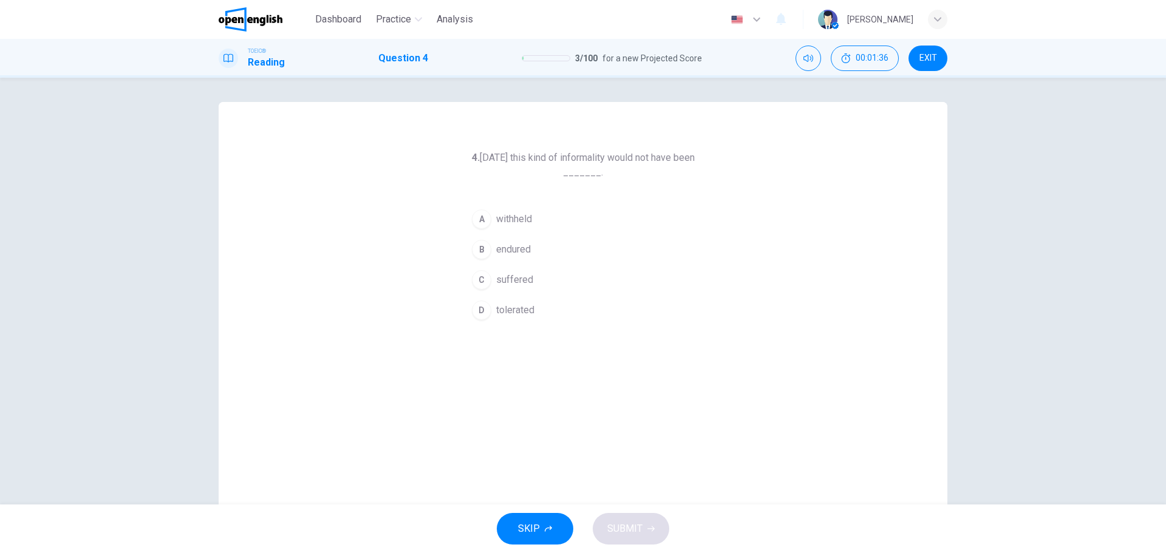
click at [475, 313] on div "D" at bounding box center [481, 310] width 19 height 19
click at [628, 528] on span "SUBMIT" at bounding box center [624, 528] width 35 height 17
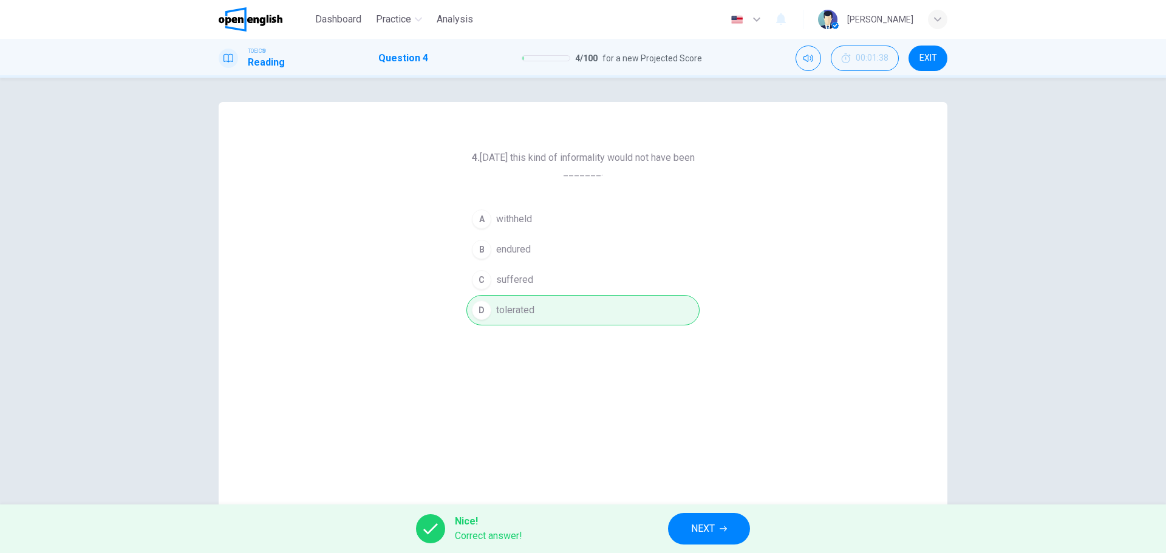
click at [739, 528] on button "NEXT" at bounding box center [709, 529] width 82 height 32
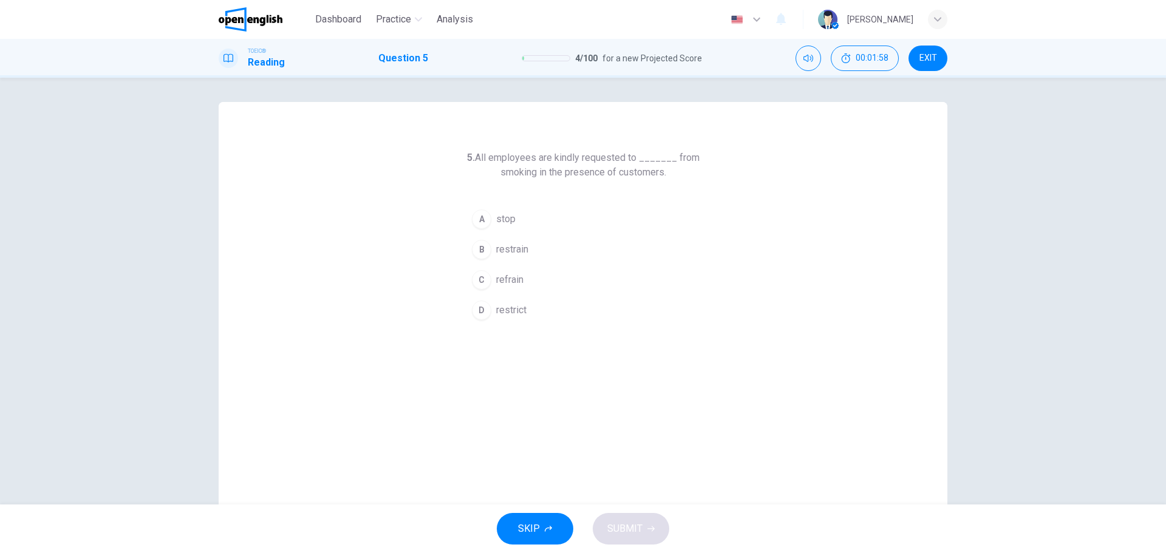
click at [477, 217] on div "A" at bounding box center [481, 219] width 19 height 19
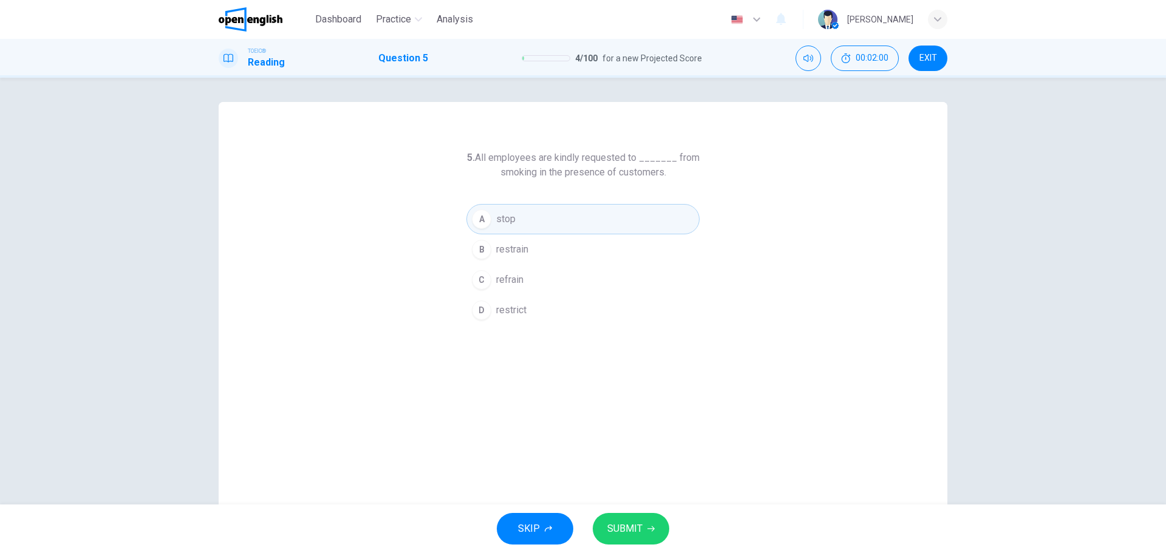
click at [632, 522] on span "SUBMIT" at bounding box center [624, 528] width 35 height 17
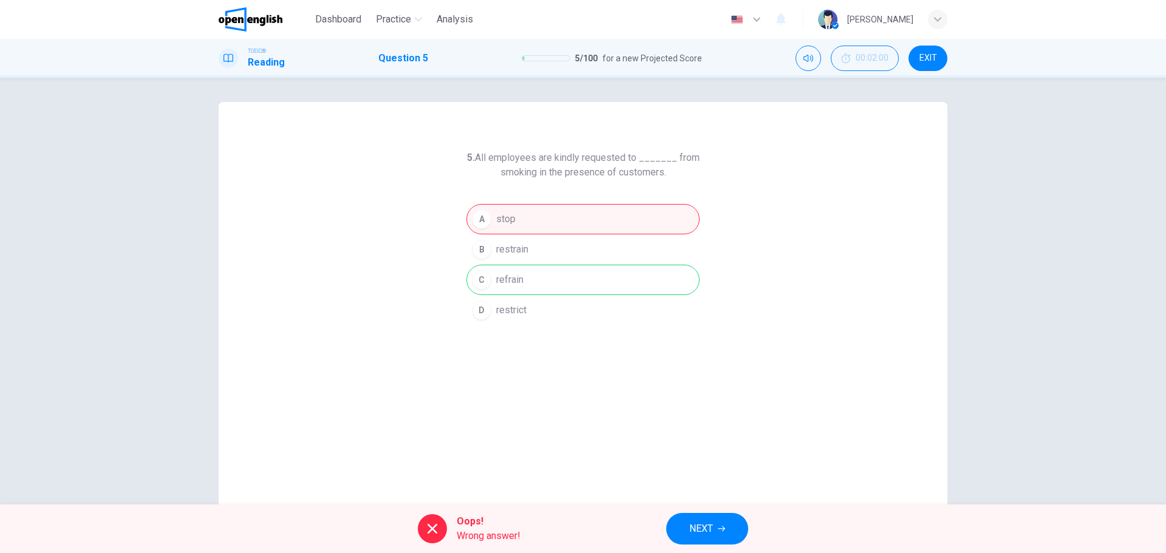
click at [700, 523] on span "NEXT" at bounding box center [701, 528] width 24 height 17
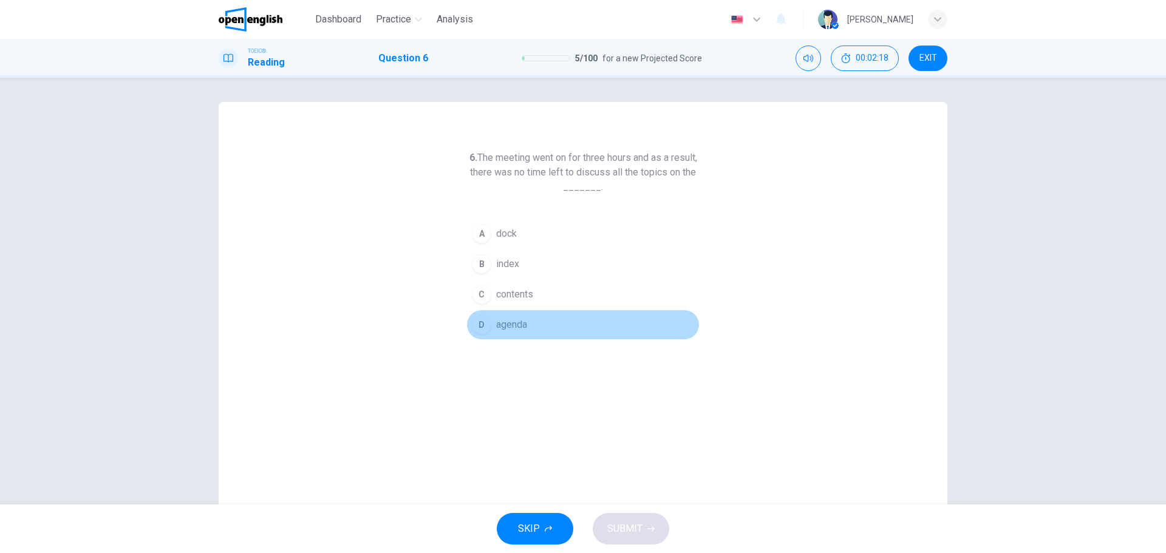
click at [482, 324] on div "D" at bounding box center [481, 324] width 19 height 19
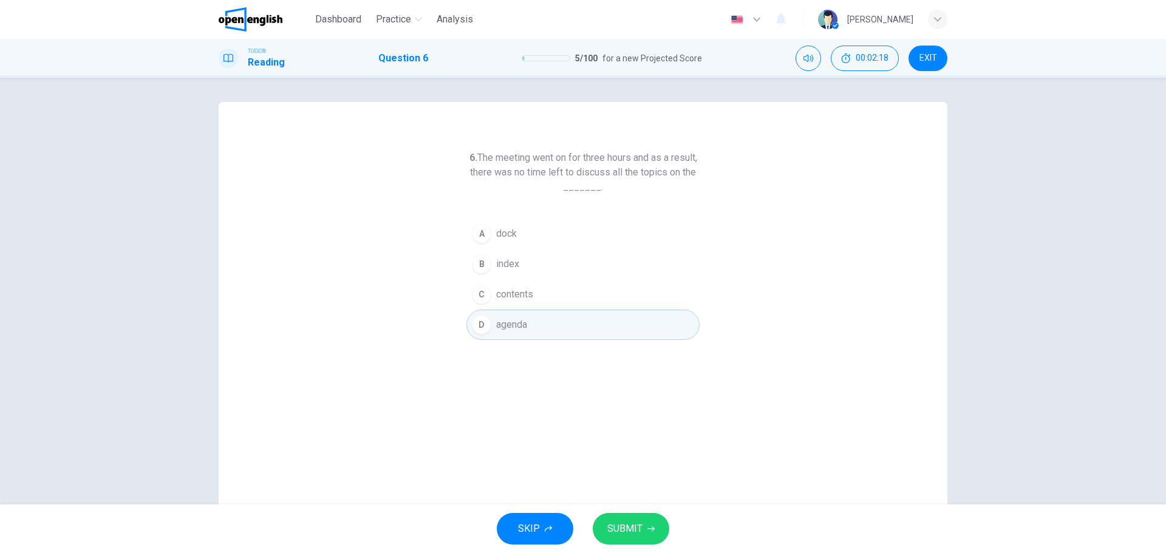
click at [633, 519] on button "SUBMIT" at bounding box center [631, 529] width 77 height 32
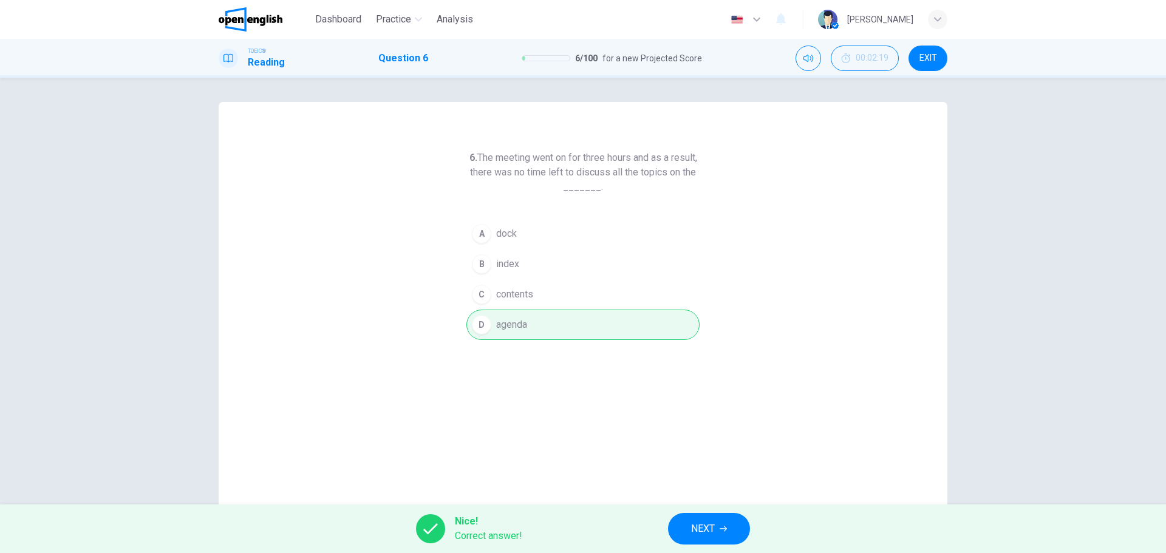
click at [707, 529] on span "NEXT" at bounding box center [703, 528] width 24 height 17
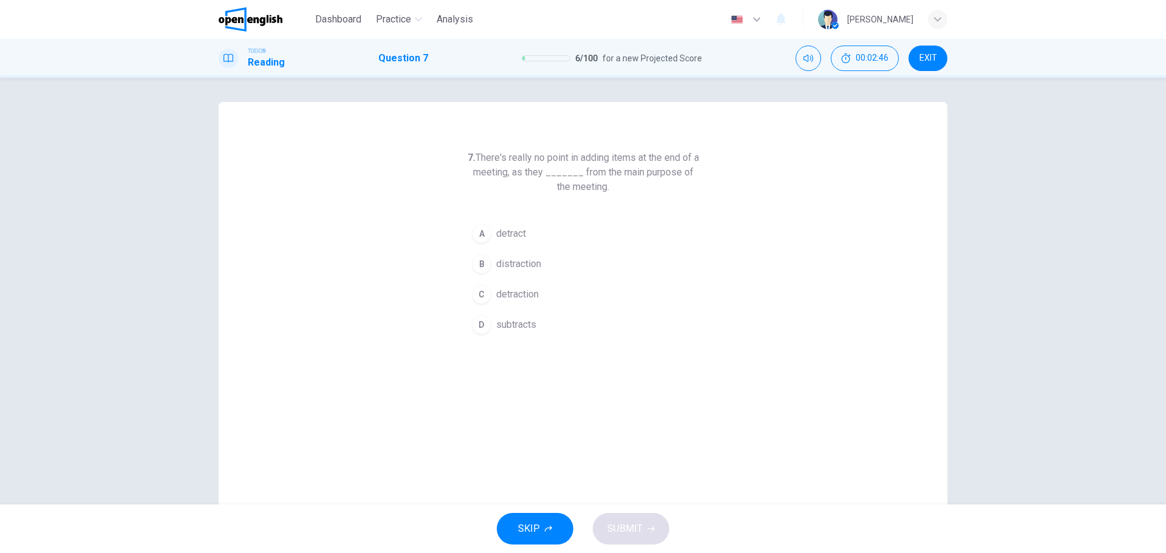
click at [478, 324] on div "D" at bounding box center [481, 324] width 19 height 19
click at [626, 513] on div "SKIP SUBMIT" at bounding box center [583, 529] width 1166 height 49
click at [633, 523] on span "SUBMIT" at bounding box center [624, 528] width 35 height 17
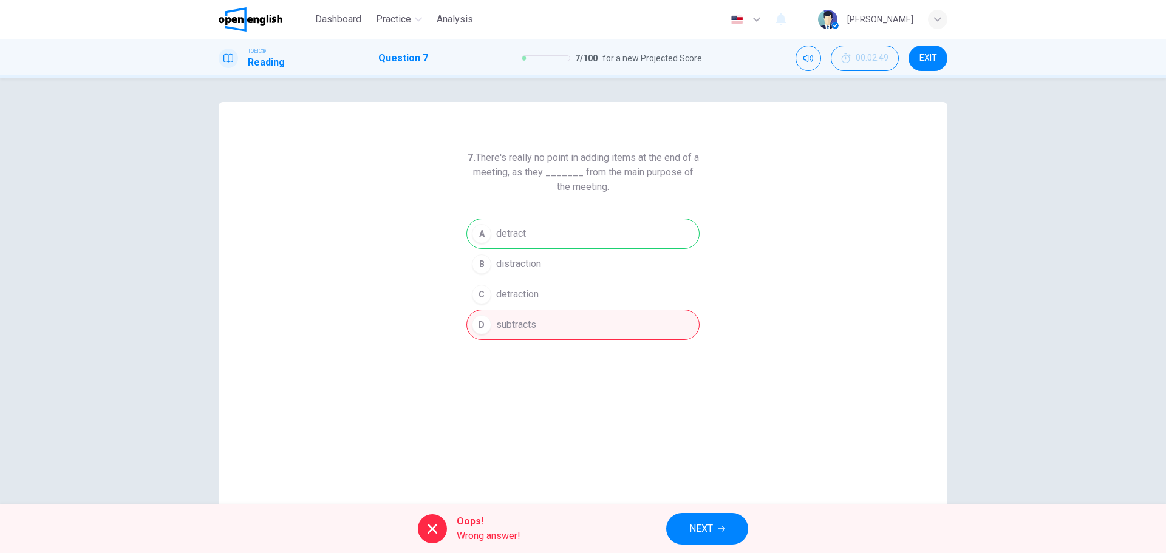
drag, startPoint x: 532, startPoint y: 230, endPoint x: 489, endPoint y: 231, distance: 42.5
click at [489, 231] on div "A detract B distraction C detraction D subtracts" at bounding box center [582, 279] width 233 height 121
click at [704, 523] on span "NEXT" at bounding box center [701, 528] width 24 height 17
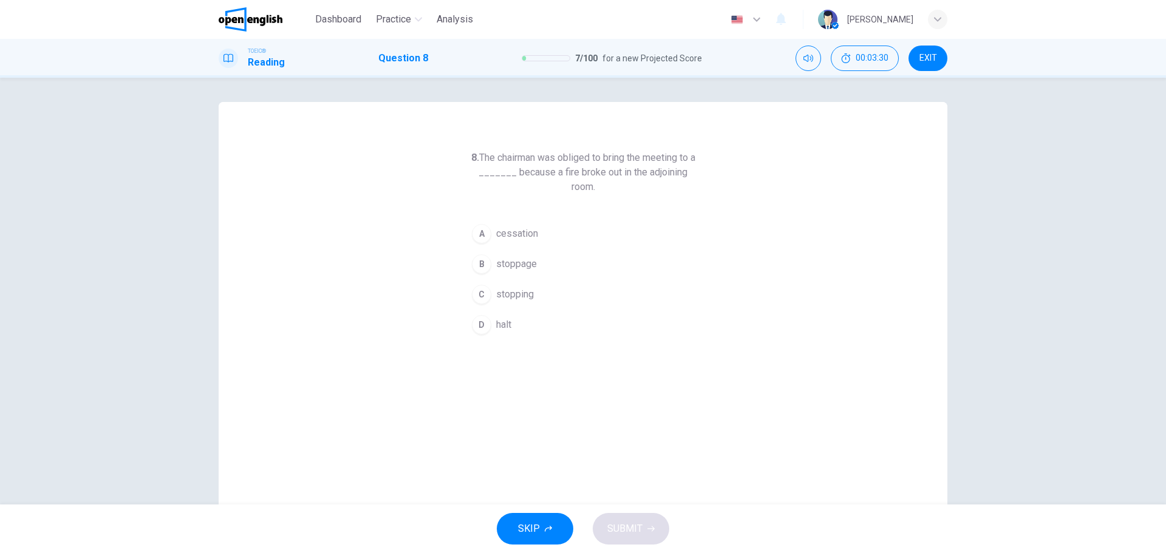
click at [479, 254] on div "B" at bounding box center [481, 263] width 19 height 19
click at [496, 287] on span "stopping" at bounding box center [515, 294] width 38 height 15
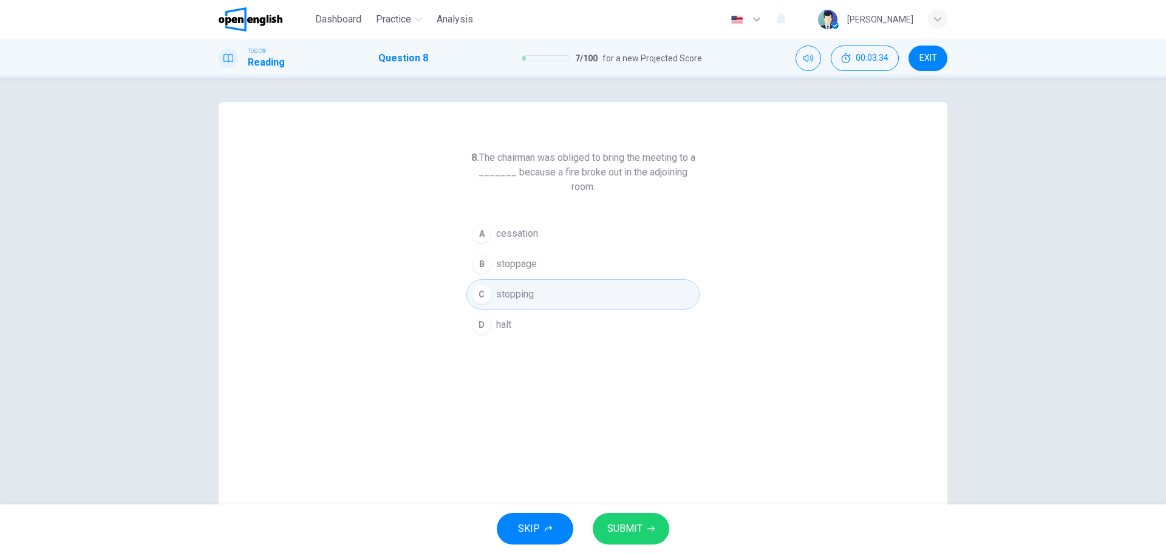
click at [629, 521] on span "SUBMIT" at bounding box center [624, 528] width 35 height 17
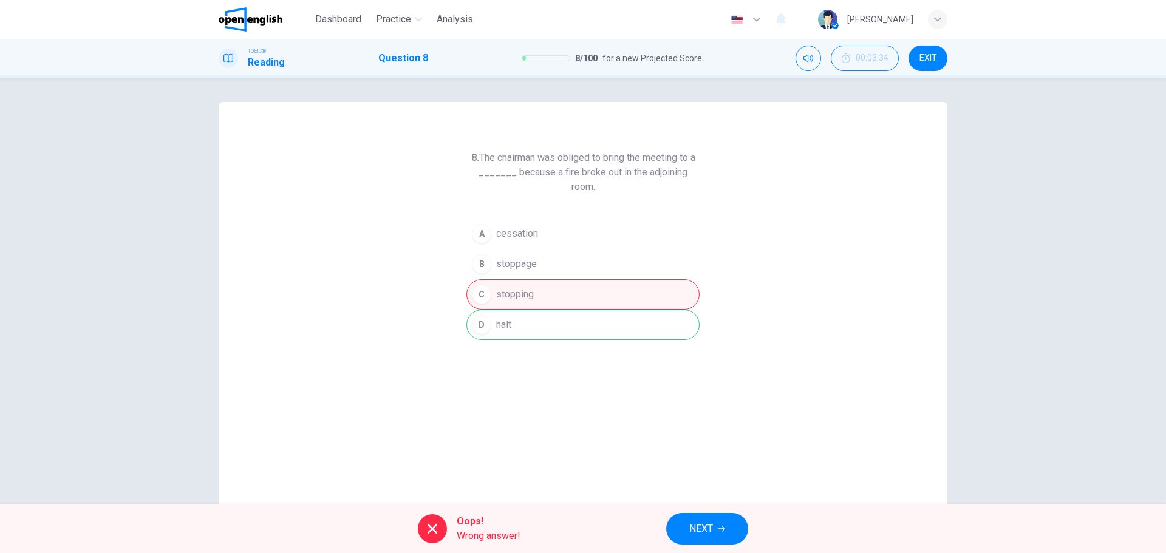
click at [701, 531] on span "NEXT" at bounding box center [701, 528] width 24 height 17
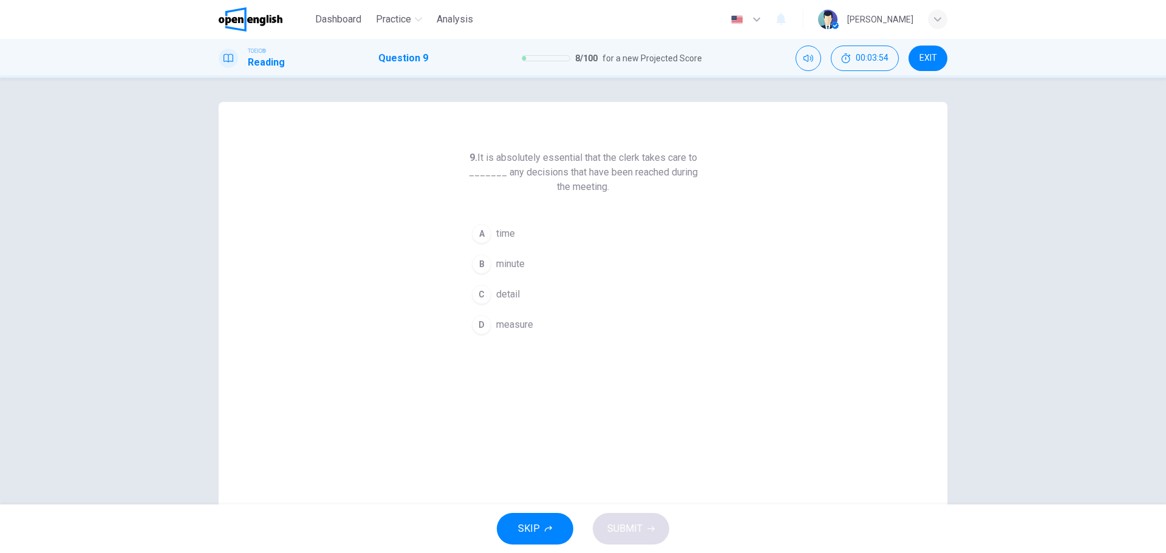
click at [482, 324] on div "D" at bounding box center [481, 324] width 19 height 19
click at [627, 520] on button "SUBMIT" at bounding box center [631, 529] width 77 height 32
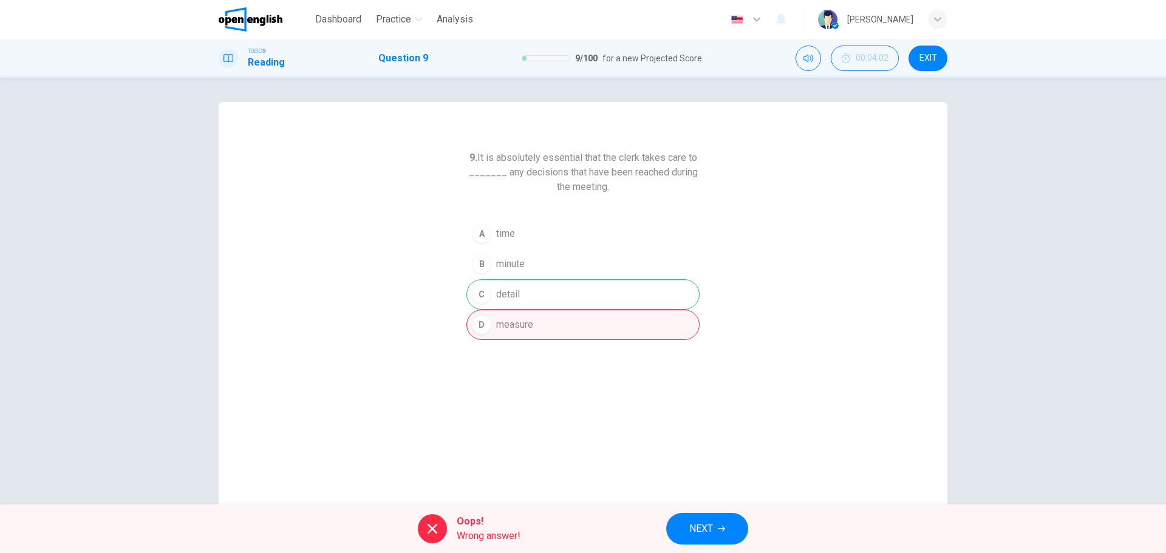
click at [705, 527] on span "NEXT" at bounding box center [701, 528] width 24 height 17
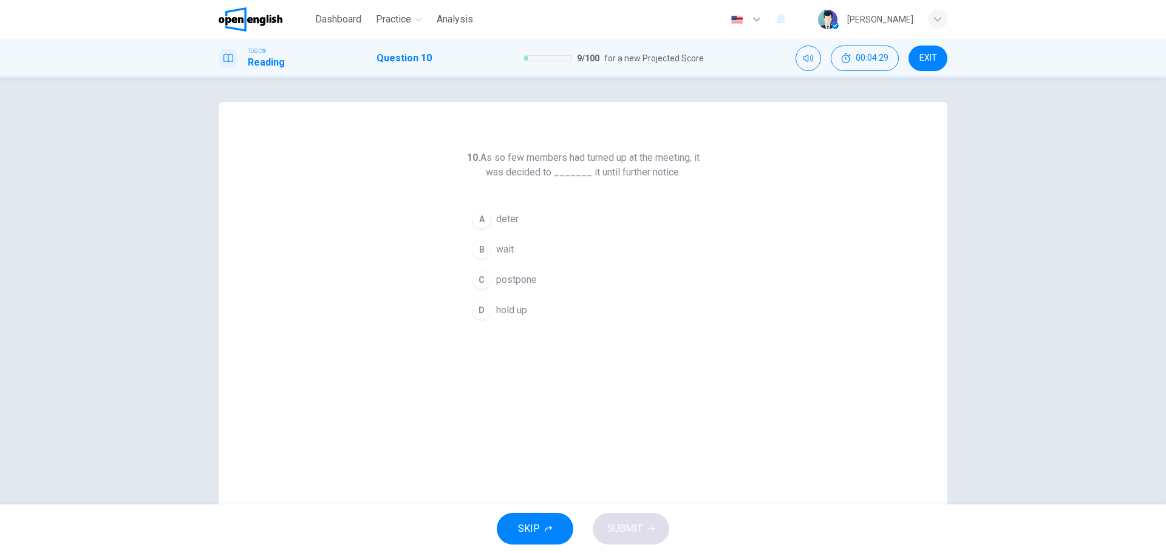
click at [480, 219] on div "A" at bounding box center [481, 219] width 19 height 19
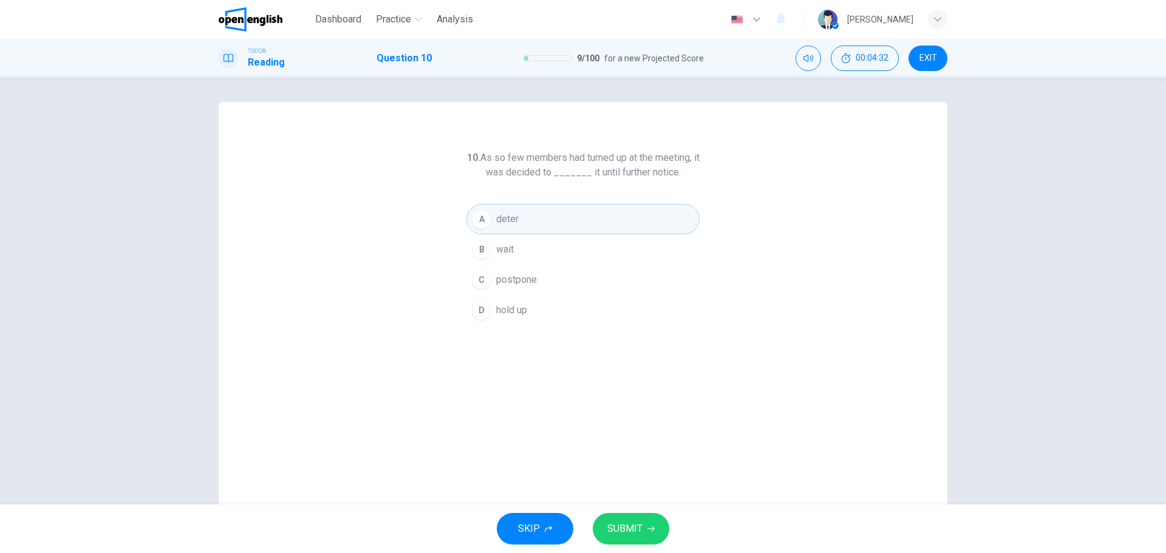
click at [631, 527] on span "SUBMIT" at bounding box center [624, 528] width 35 height 17
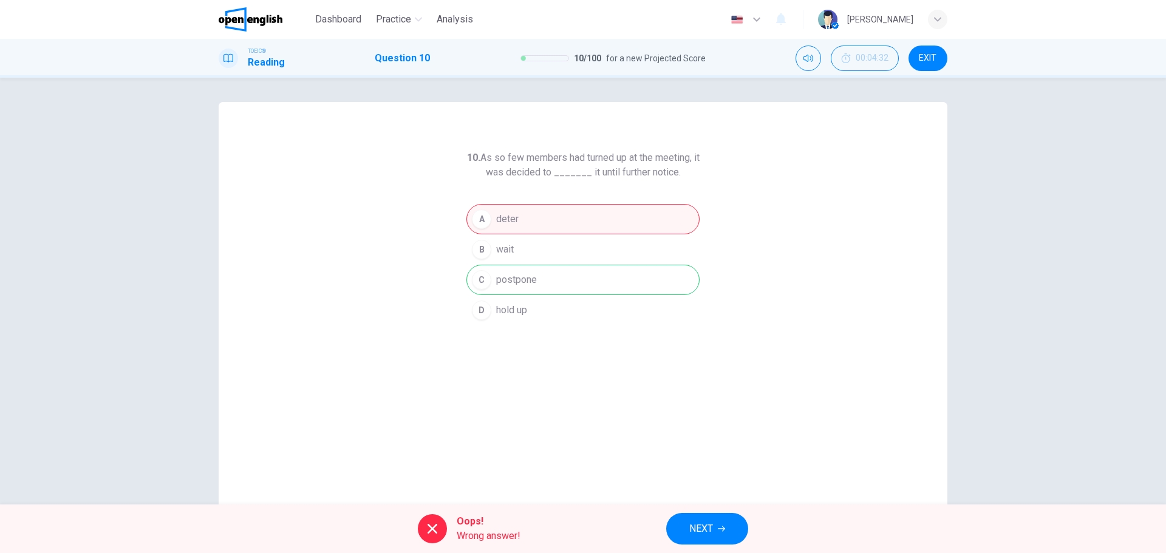
click at [712, 523] on span "NEXT" at bounding box center [701, 528] width 24 height 17
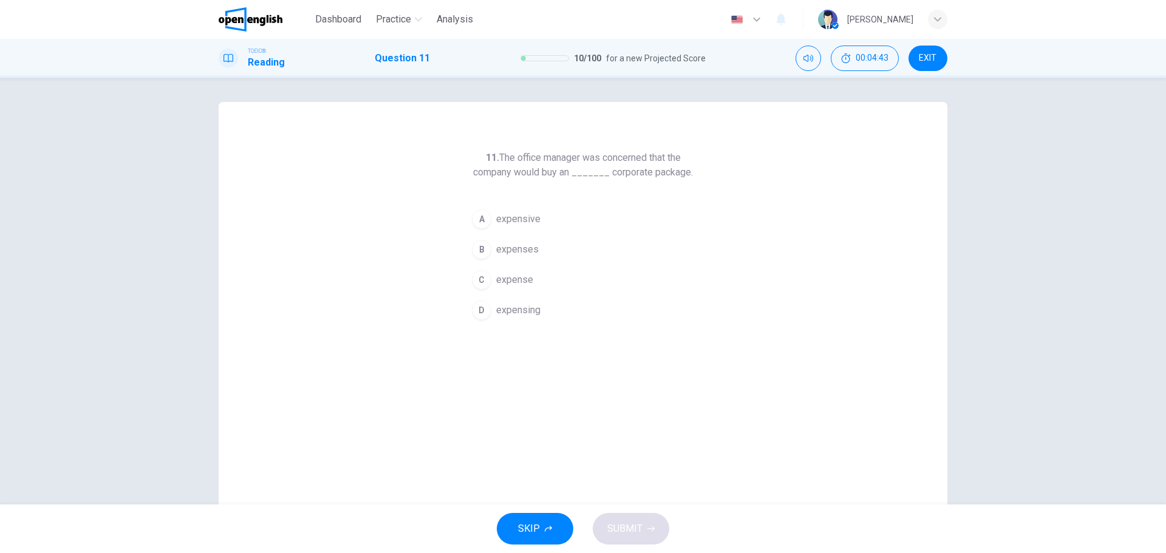
click at [477, 278] on div "C" at bounding box center [481, 279] width 19 height 19
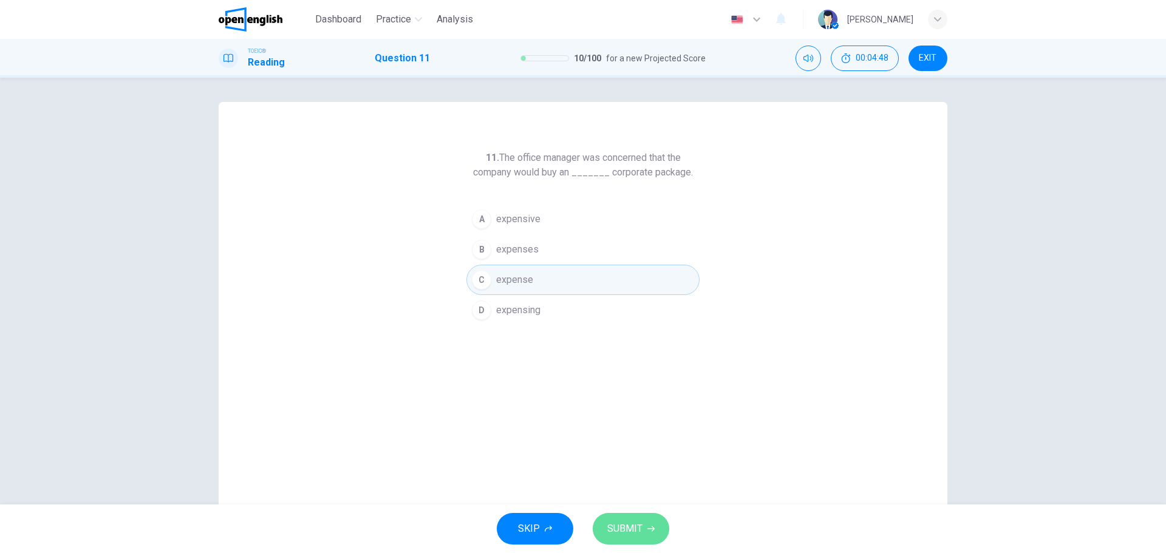
click at [633, 517] on button "SUBMIT" at bounding box center [631, 529] width 77 height 32
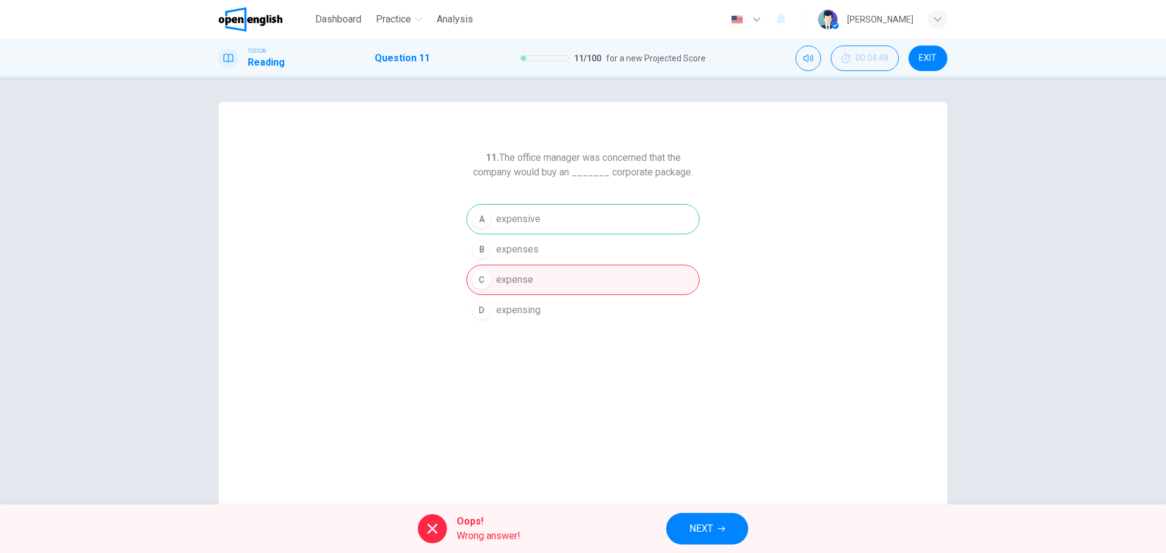
click at [711, 533] on span "NEXT" at bounding box center [701, 528] width 24 height 17
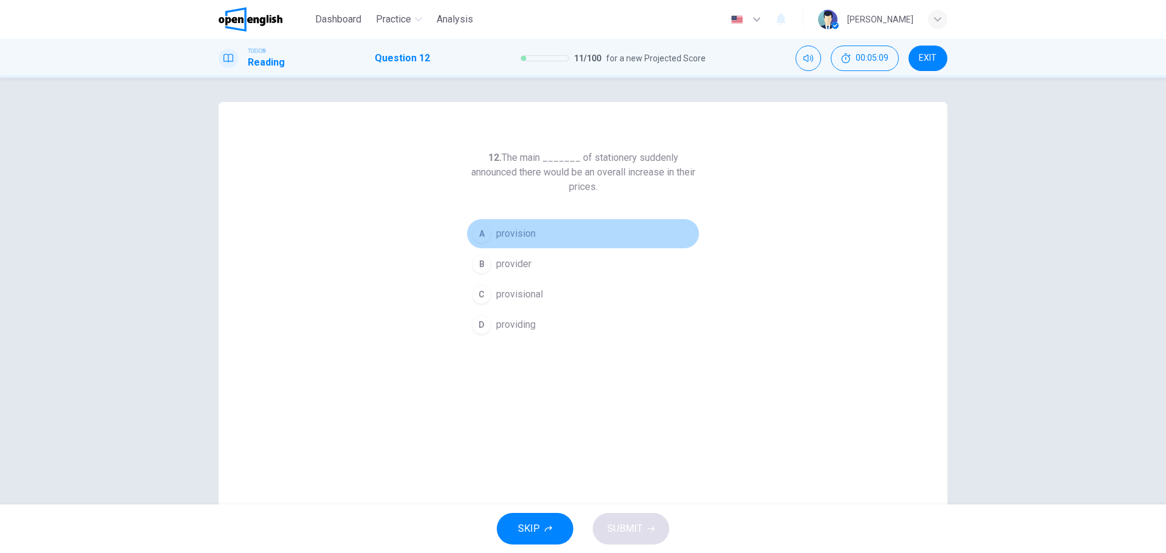
click at [480, 234] on div "A" at bounding box center [481, 233] width 19 height 19
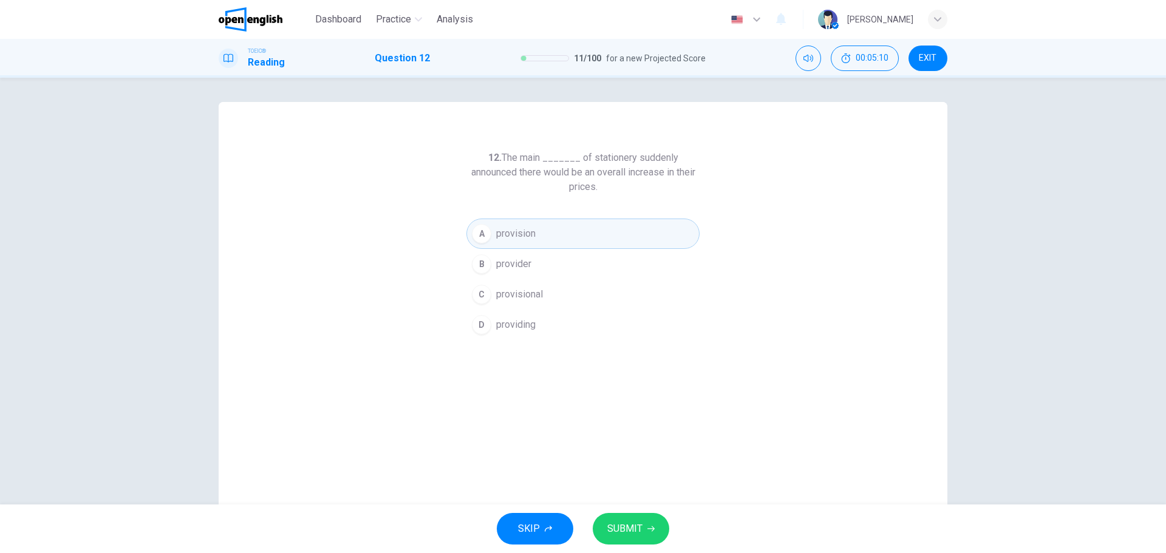
click at [629, 524] on span "SUBMIT" at bounding box center [624, 528] width 35 height 17
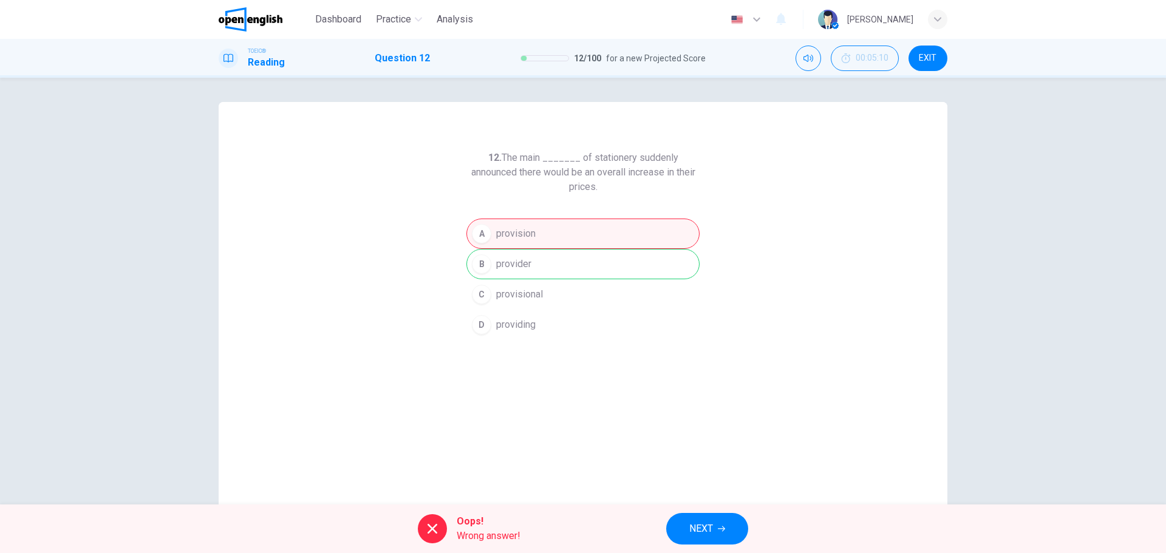
click at [707, 536] on span "NEXT" at bounding box center [701, 528] width 24 height 17
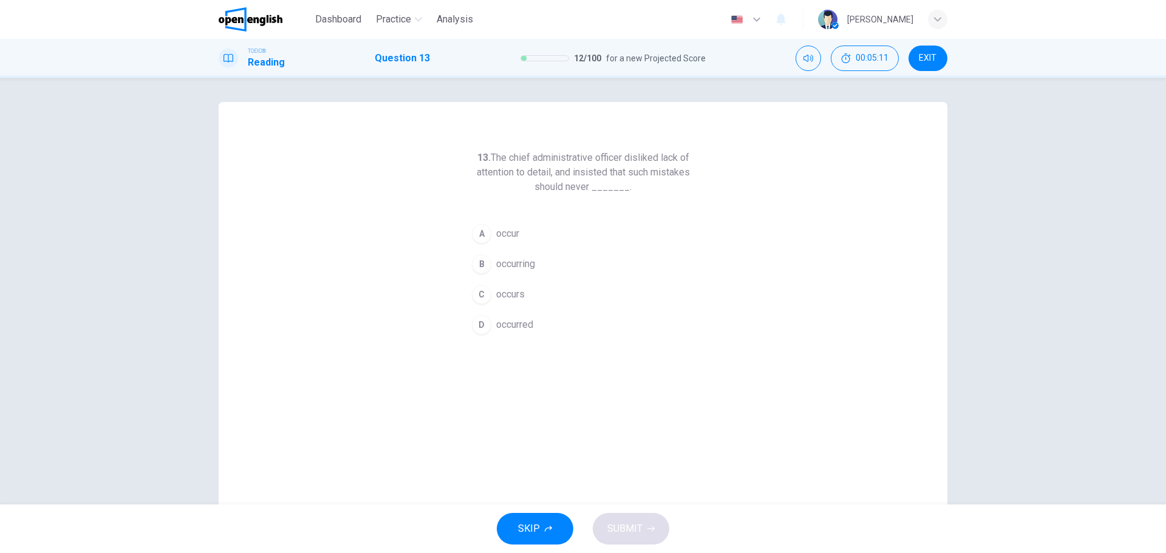
drag, startPoint x: 923, startPoint y: 59, endPoint x: 626, endPoint y: 47, distance: 297.8
click at [923, 60] on span "EXIT" at bounding box center [928, 58] width 18 height 10
